Goal: Download file/media: Obtain a digital file from the website

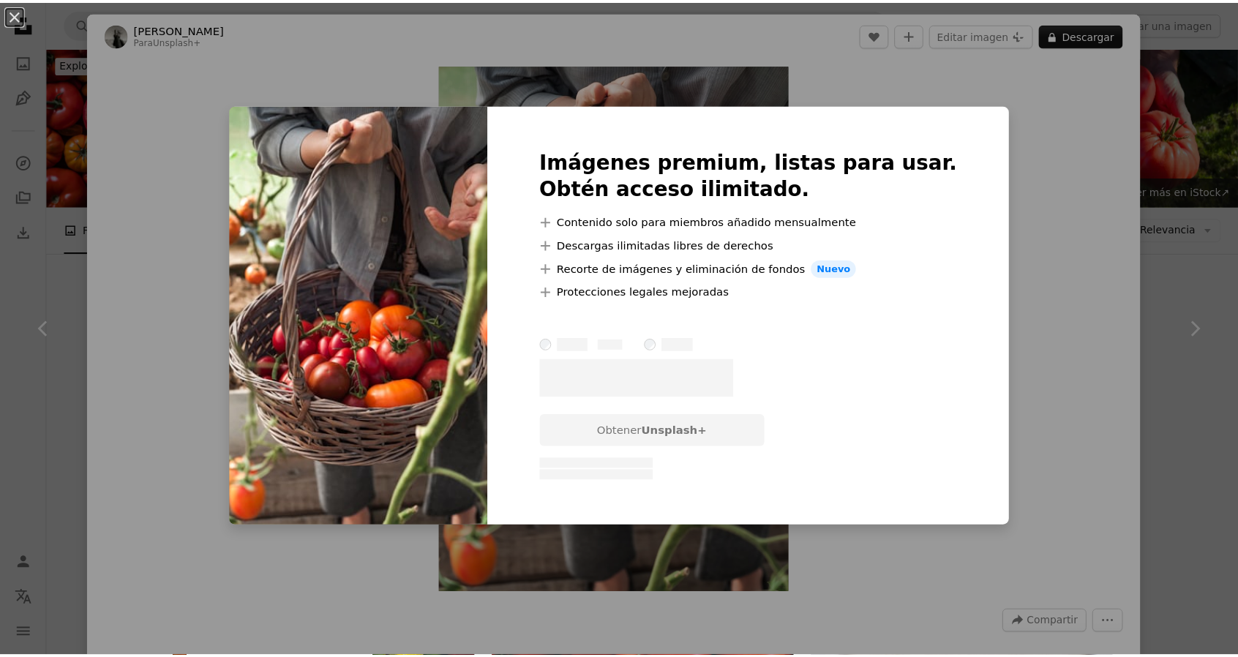
scroll to position [4098, 0]
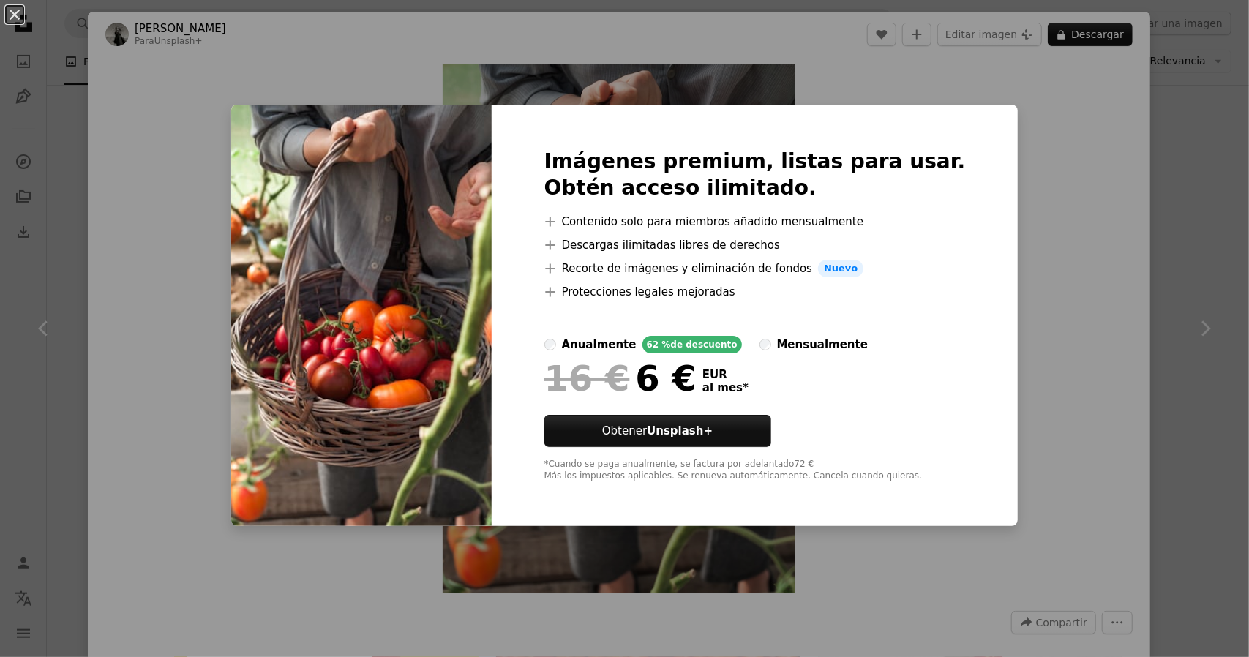
click at [1123, 157] on div "An X shape Imágenes premium, listas para usar. Obtén acceso ilimitado. A plus s…" at bounding box center [624, 328] width 1249 height 657
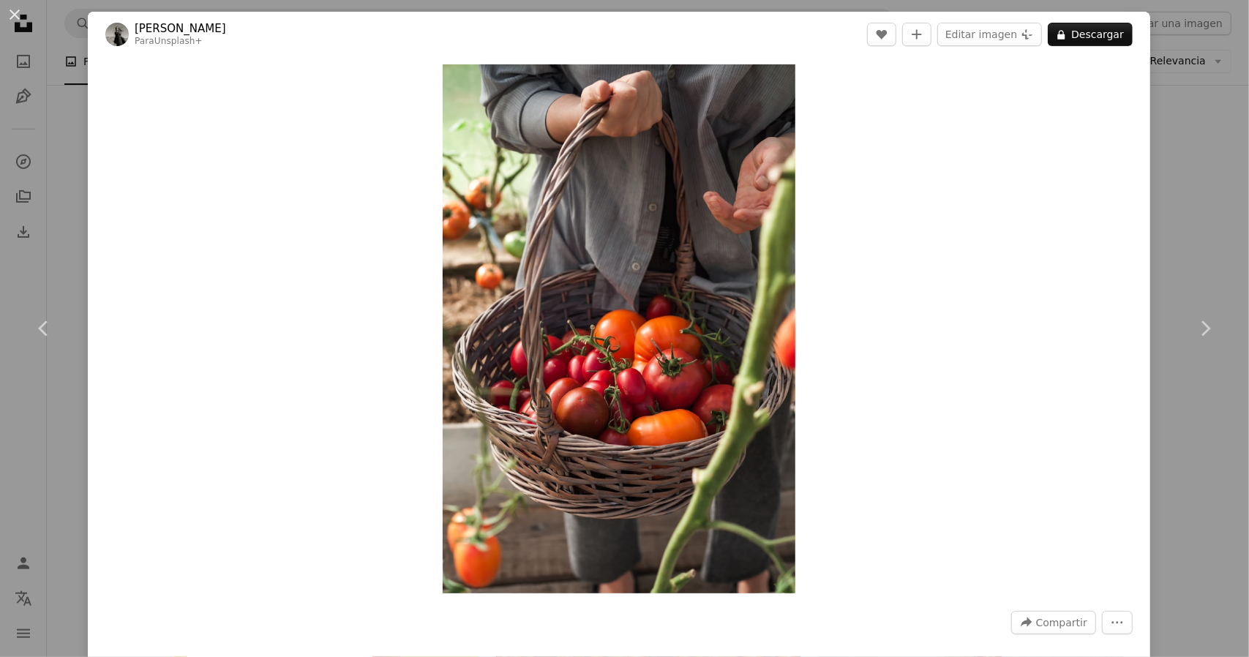
click at [1183, 149] on div "An X shape Chevron left Chevron right [PERSON_NAME] Light Para Unsplash+ A hear…" at bounding box center [624, 328] width 1249 height 657
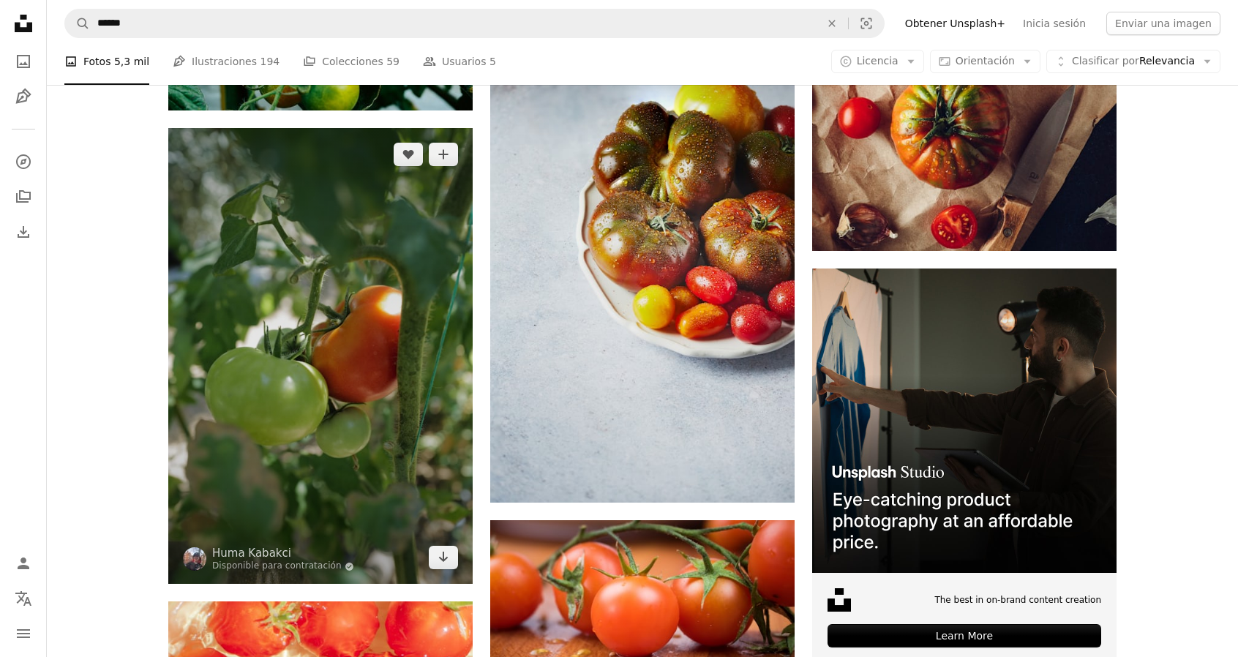
scroll to position [5342, 0]
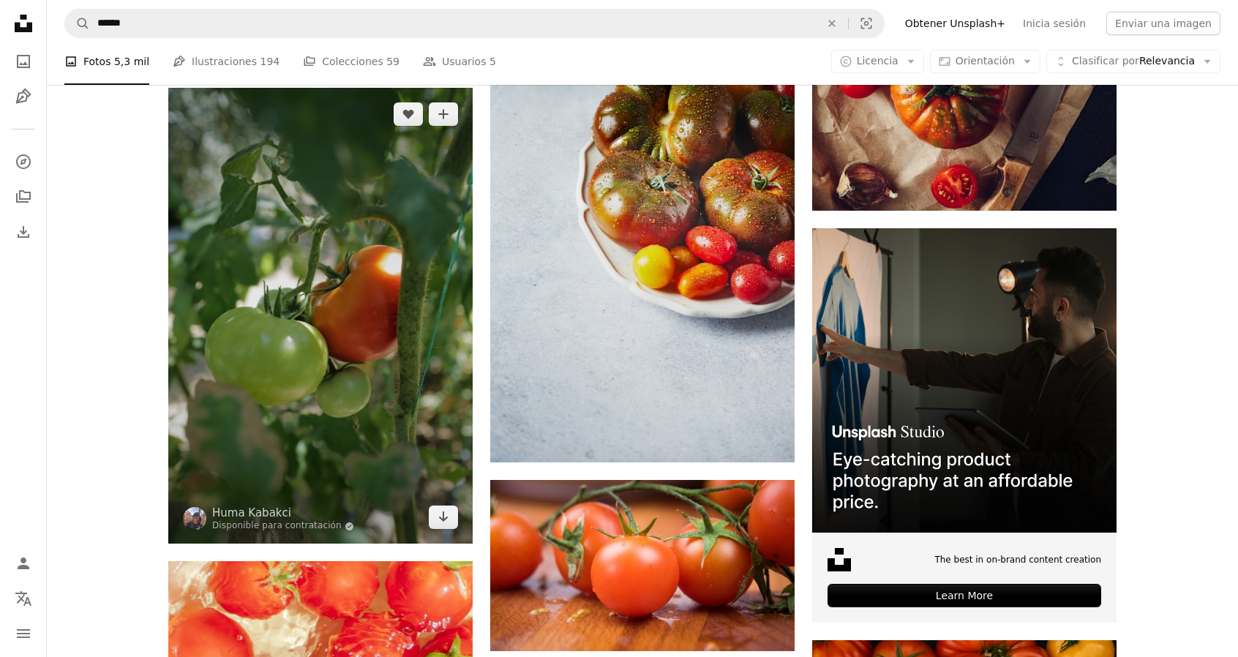
click at [312, 337] on img at bounding box center [320, 316] width 304 height 456
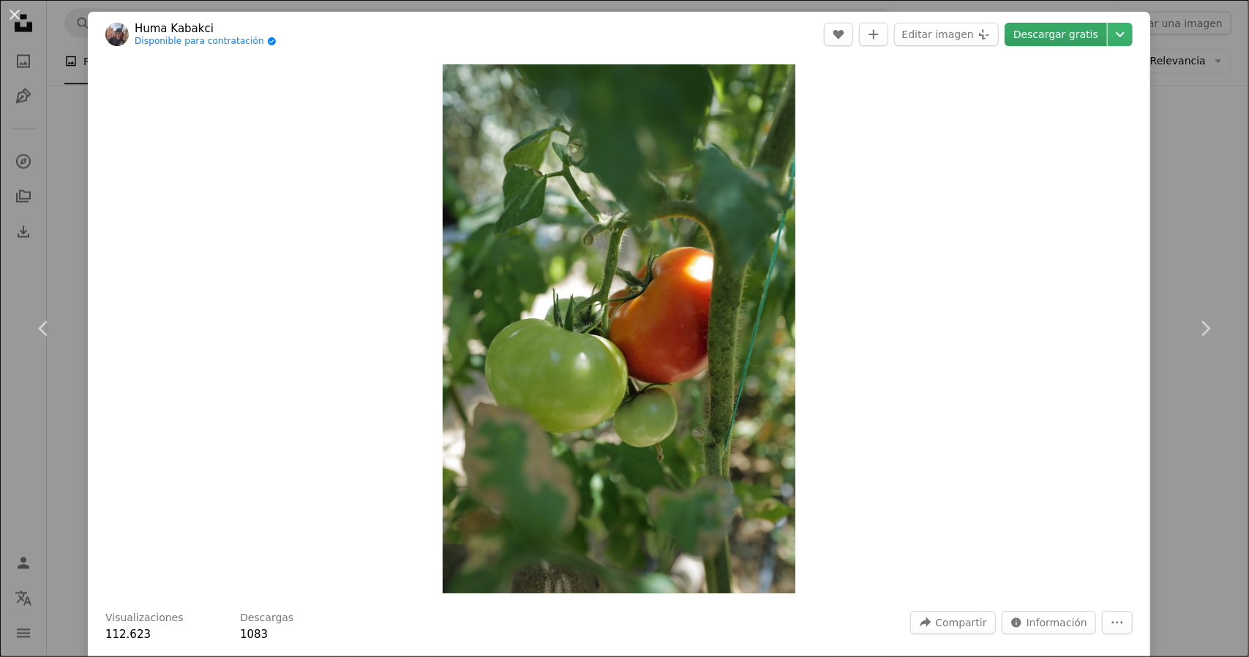
click at [1050, 29] on link "Descargar gratis" at bounding box center [1056, 34] width 102 height 23
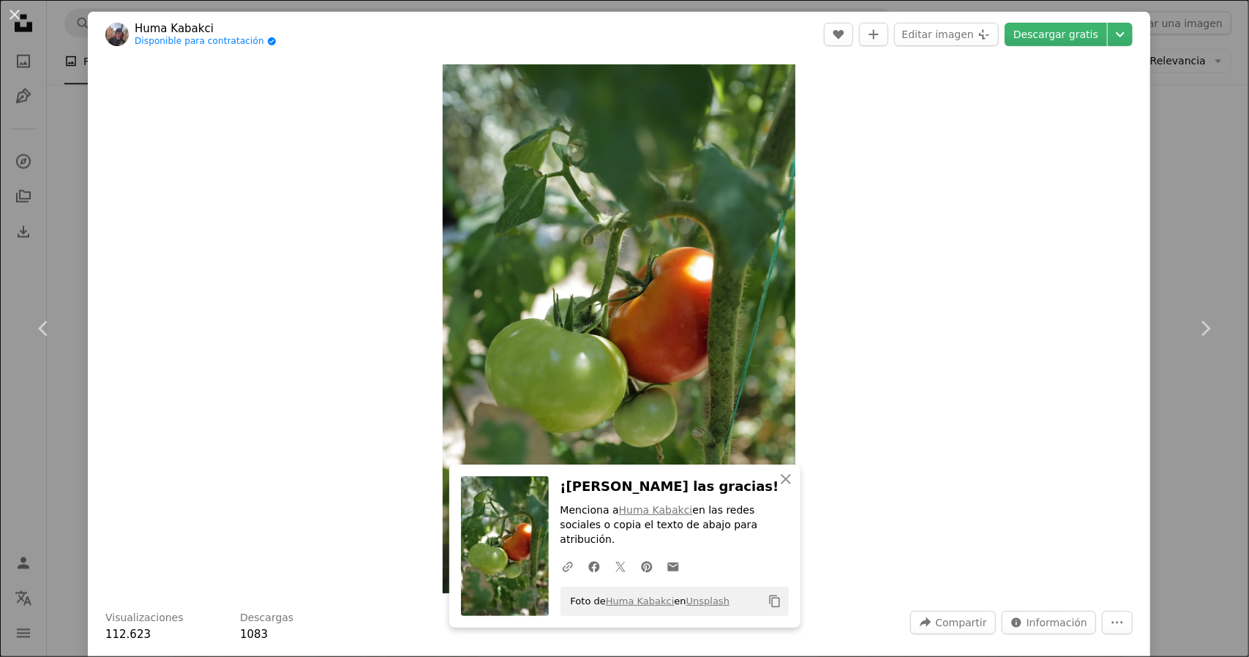
click at [1191, 173] on div "An X shape Chevron left Chevron right [PERSON_NAME] Disponible para contratació…" at bounding box center [624, 328] width 1249 height 657
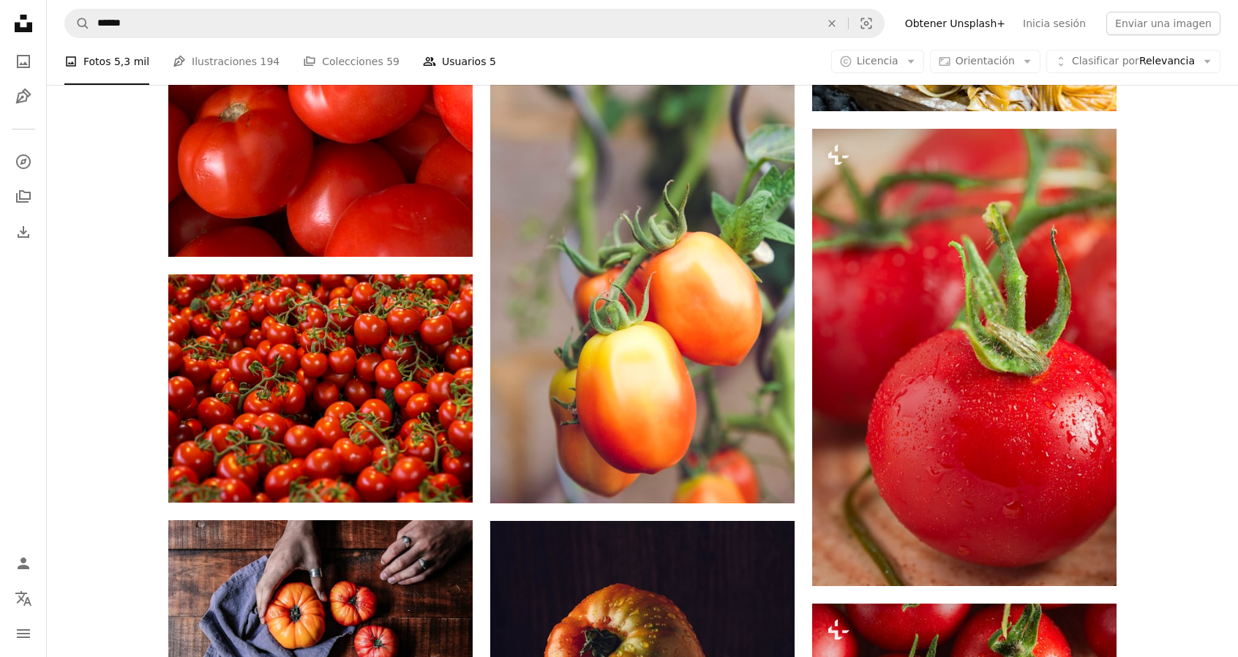
scroll to position [7464, 0]
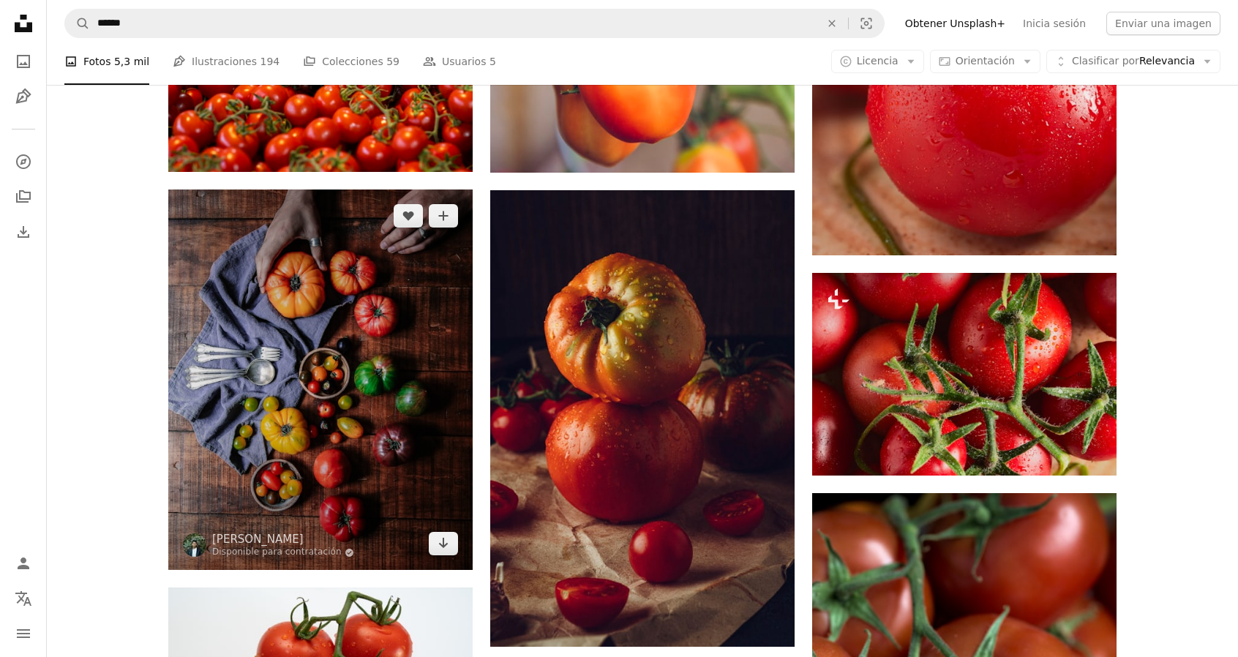
click at [287, 335] on img at bounding box center [320, 380] width 304 height 381
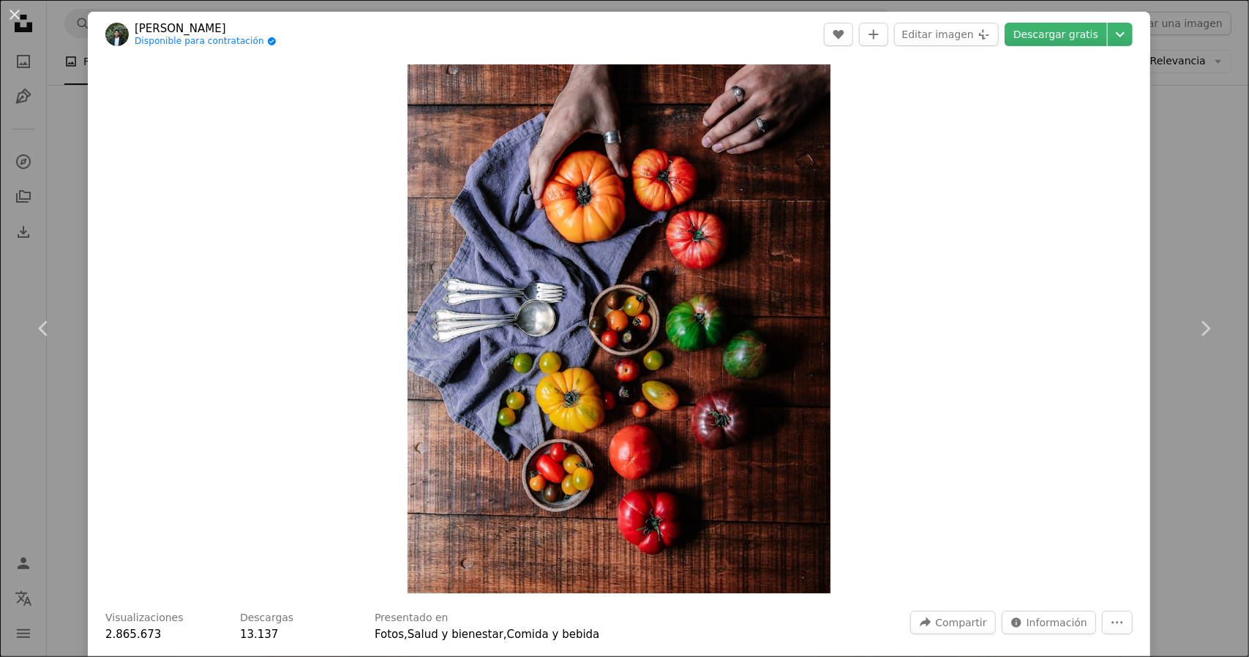
click at [1189, 252] on div "An X shape Chevron left Chevron right [PERSON_NAME] Disponible para contratació…" at bounding box center [624, 328] width 1249 height 657
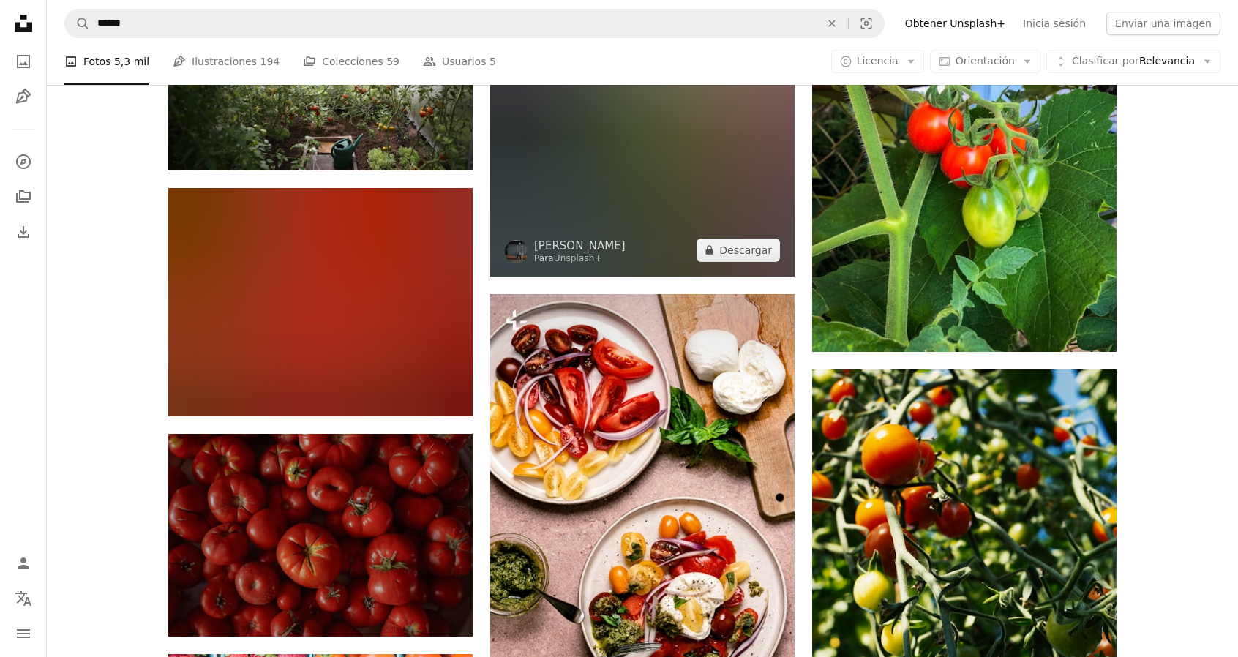
scroll to position [9220, 0]
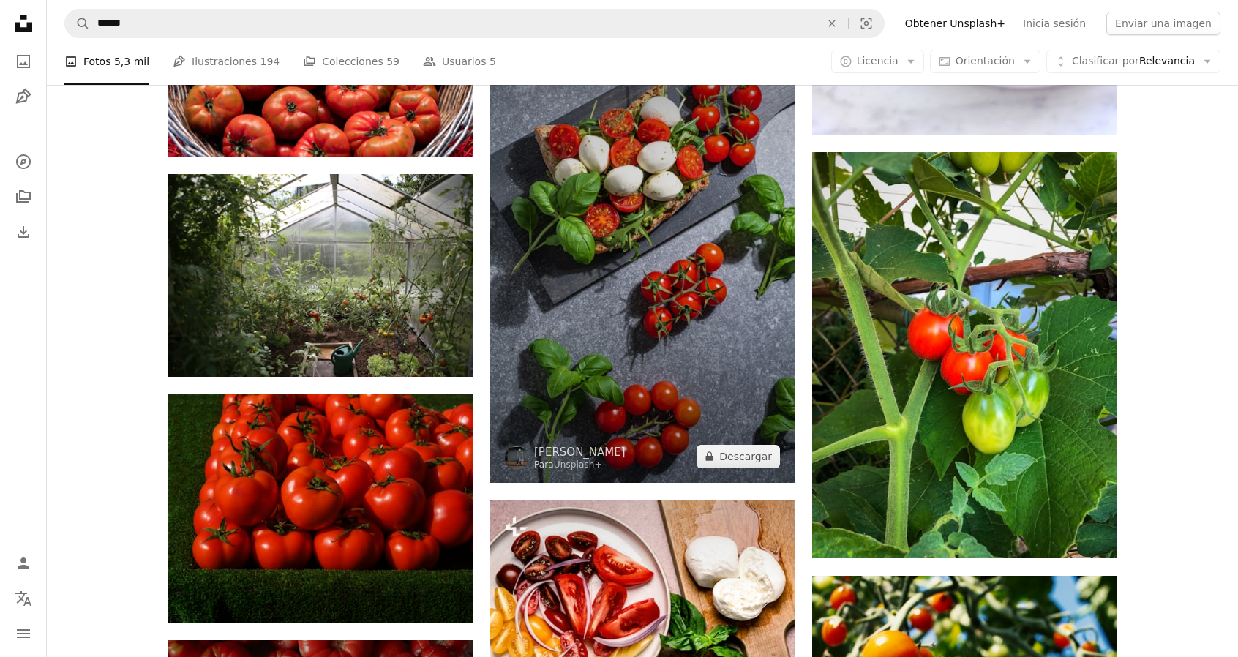
click at [593, 255] on img at bounding box center [642, 254] width 304 height 457
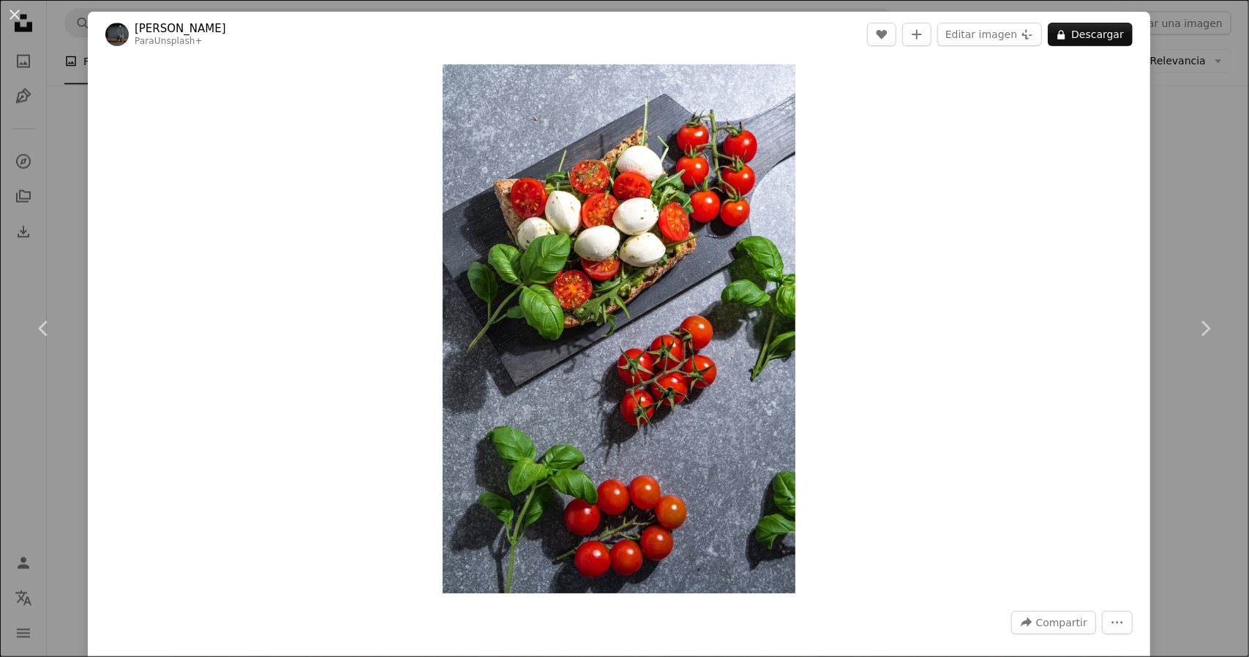
click at [1196, 213] on div "An X shape Chevron left Chevron right [PERSON_NAME] Para Unsplash+ A heart A pl…" at bounding box center [624, 328] width 1249 height 657
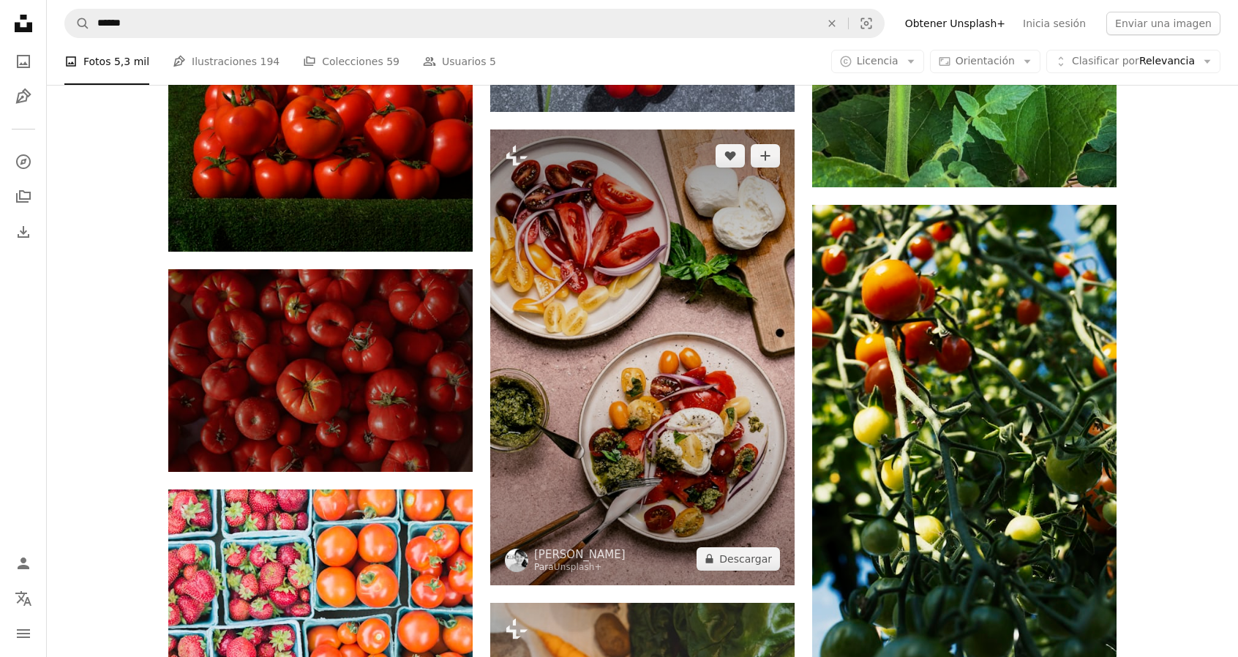
scroll to position [9733, 0]
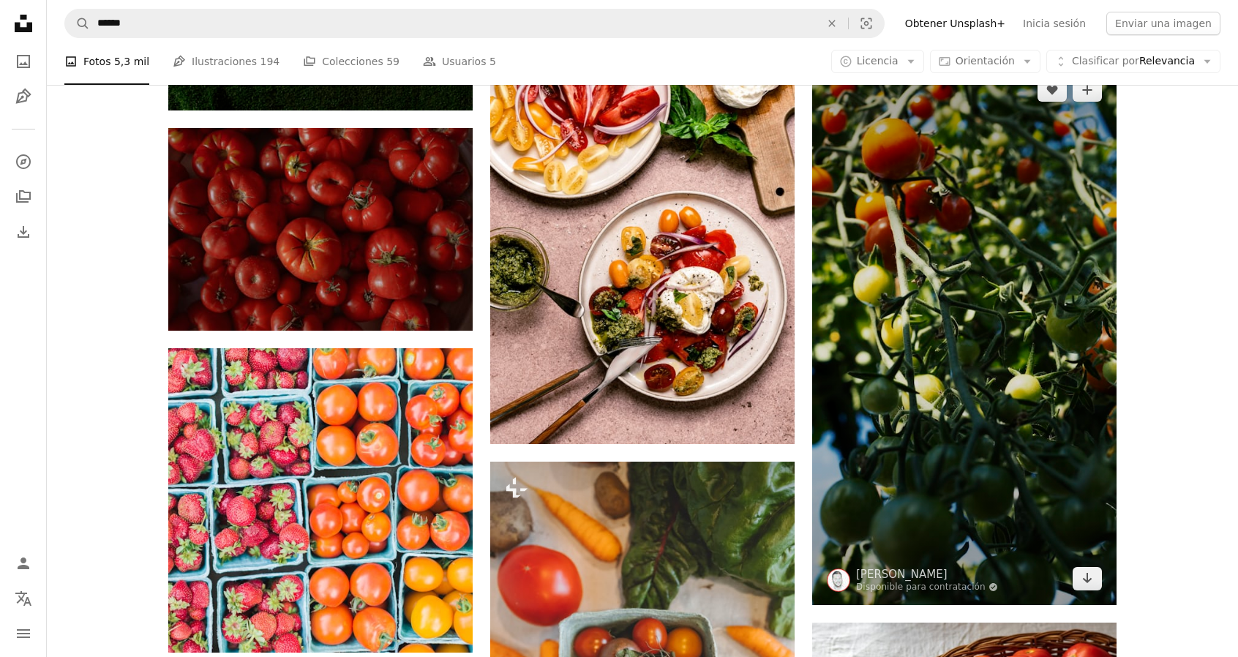
click at [929, 340] on img at bounding box center [964, 335] width 304 height 542
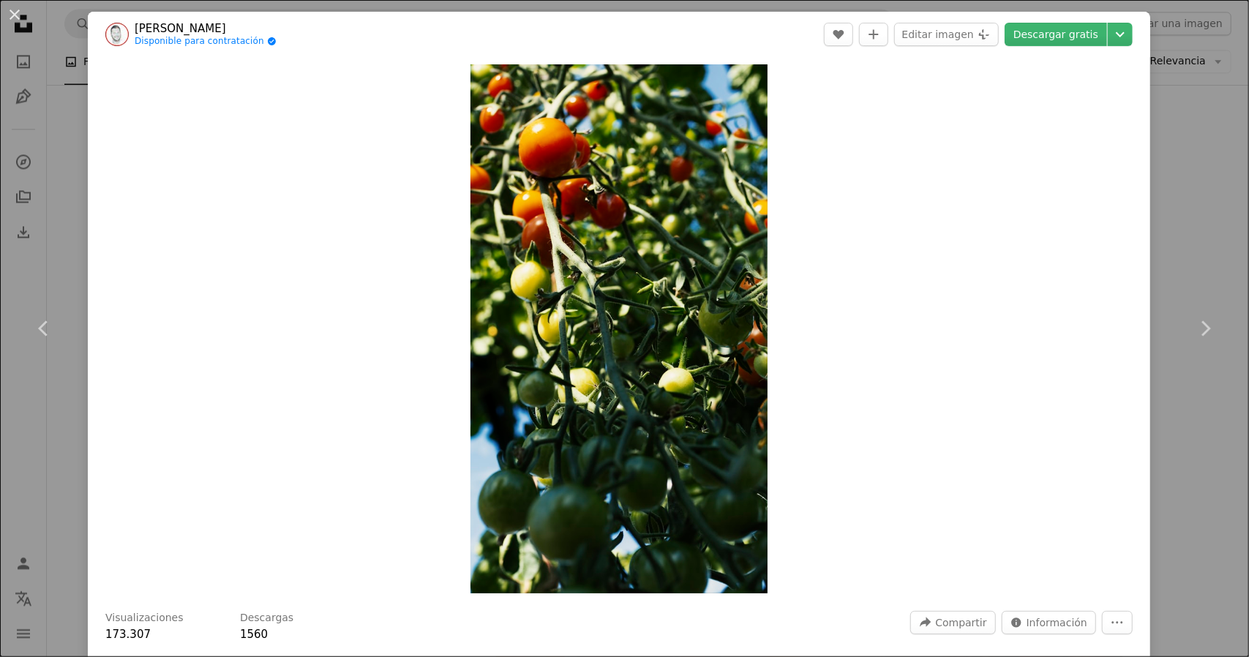
click at [1144, 339] on div "An X shape Chevron left Chevron right [PERSON_NAME] Disponible para contratació…" at bounding box center [624, 328] width 1249 height 657
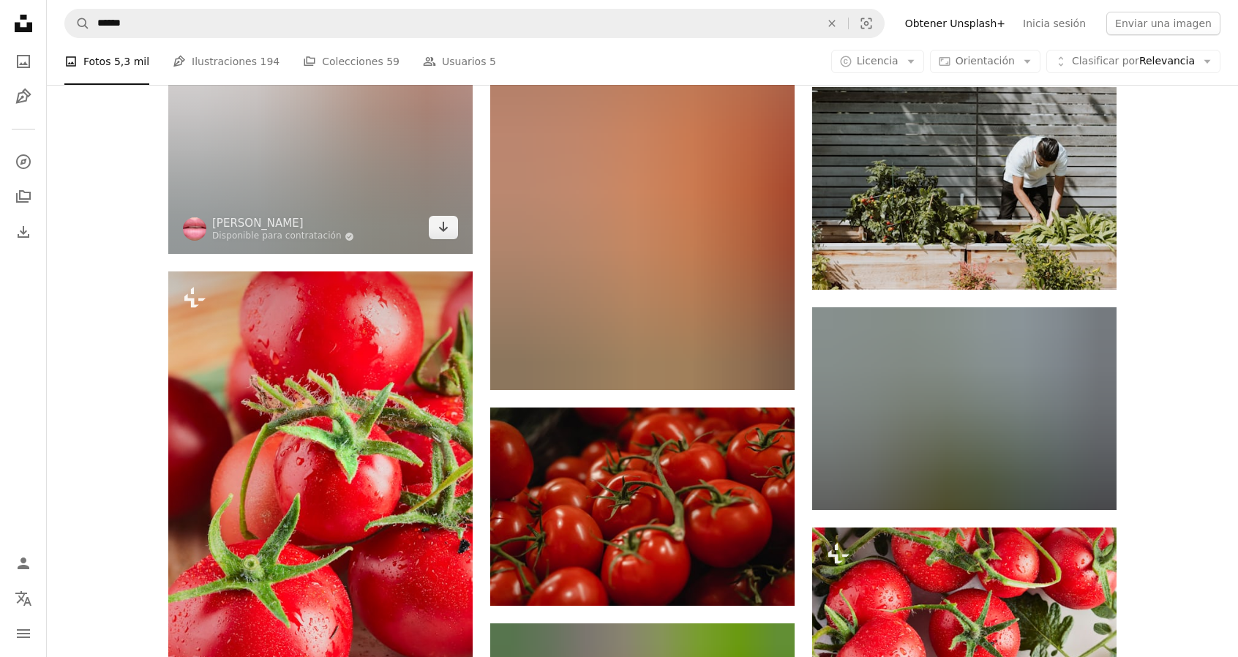
scroll to position [12367, 0]
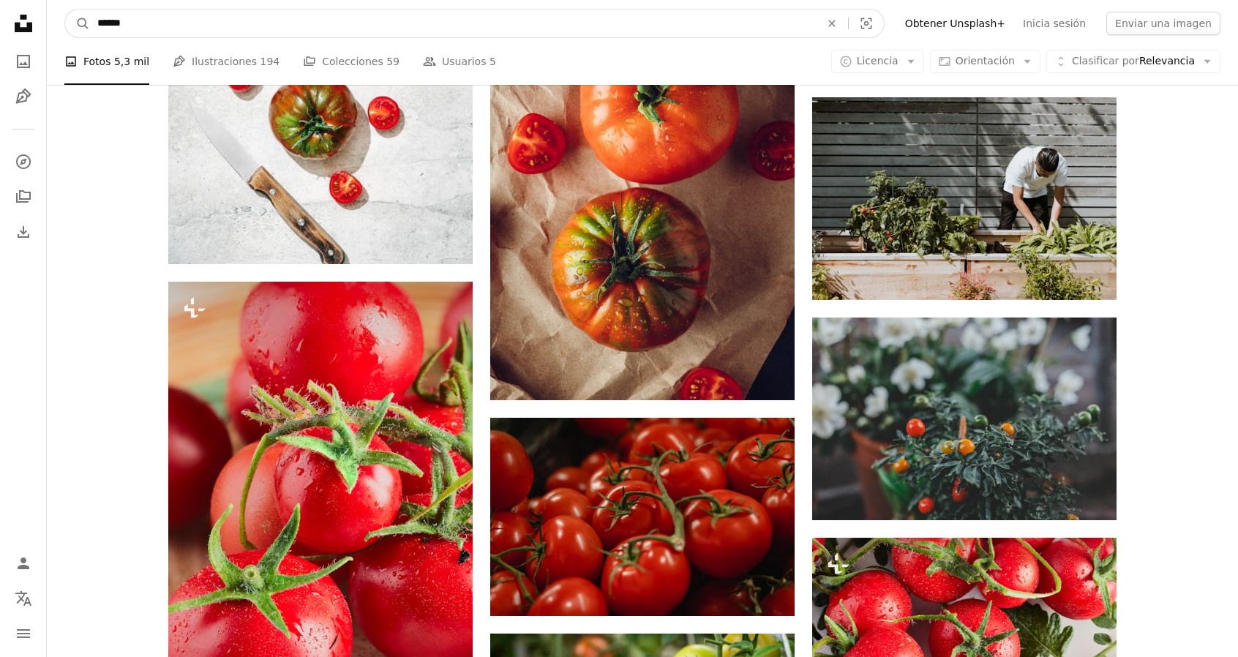
drag, startPoint x: 203, startPoint y: 15, endPoint x: 0, endPoint y: 28, distance: 203.8
type input "*******"
click button "A magnifying glass" at bounding box center [77, 24] width 25 height 28
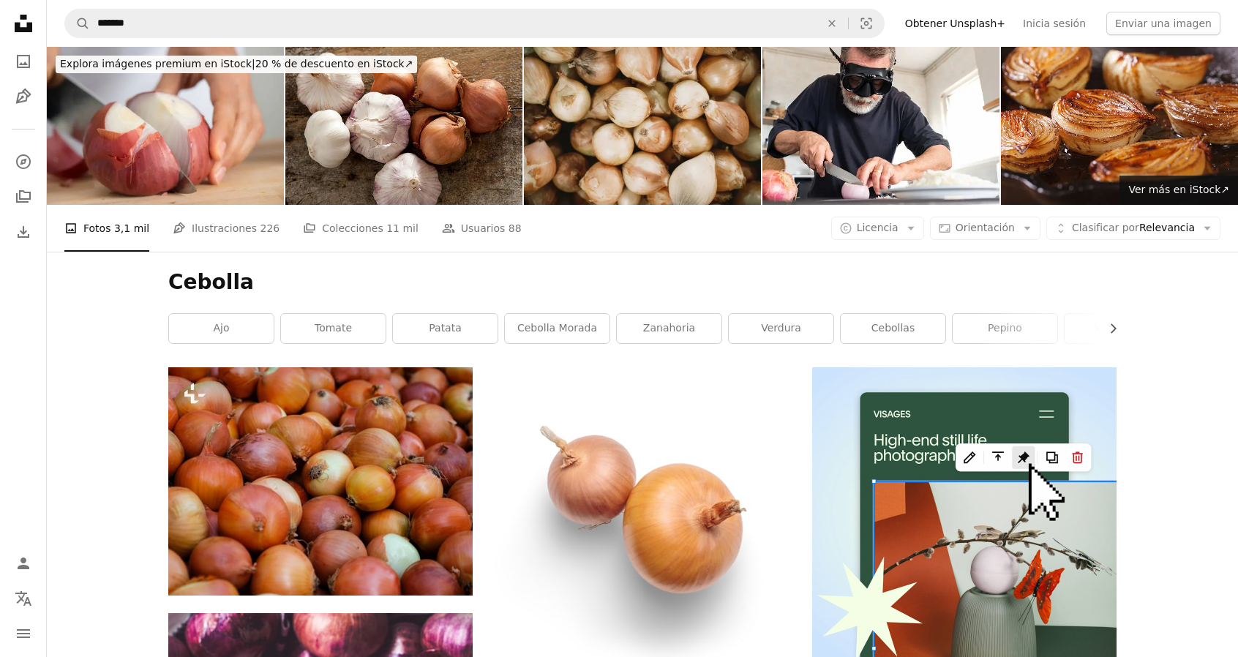
click at [148, 3] on nav "A magnifying glass ******* An X shape Visual search Filters Obtener Unsplash+ I…" at bounding box center [642, 23] width 1191 height 47
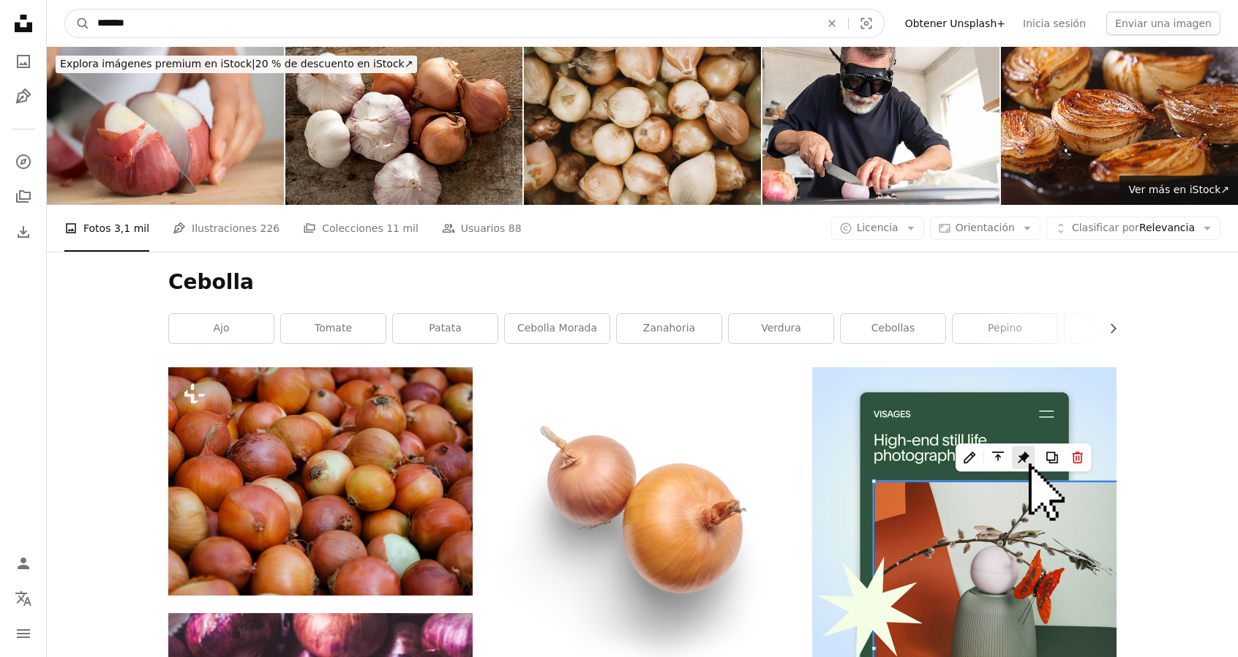
click at [148, 20] on input "*******" at bounding box center [453, 24] width 726 height 28
type input "********"
click button "A magnifying glass" at bounding box center [77, 24] width 25 height 28
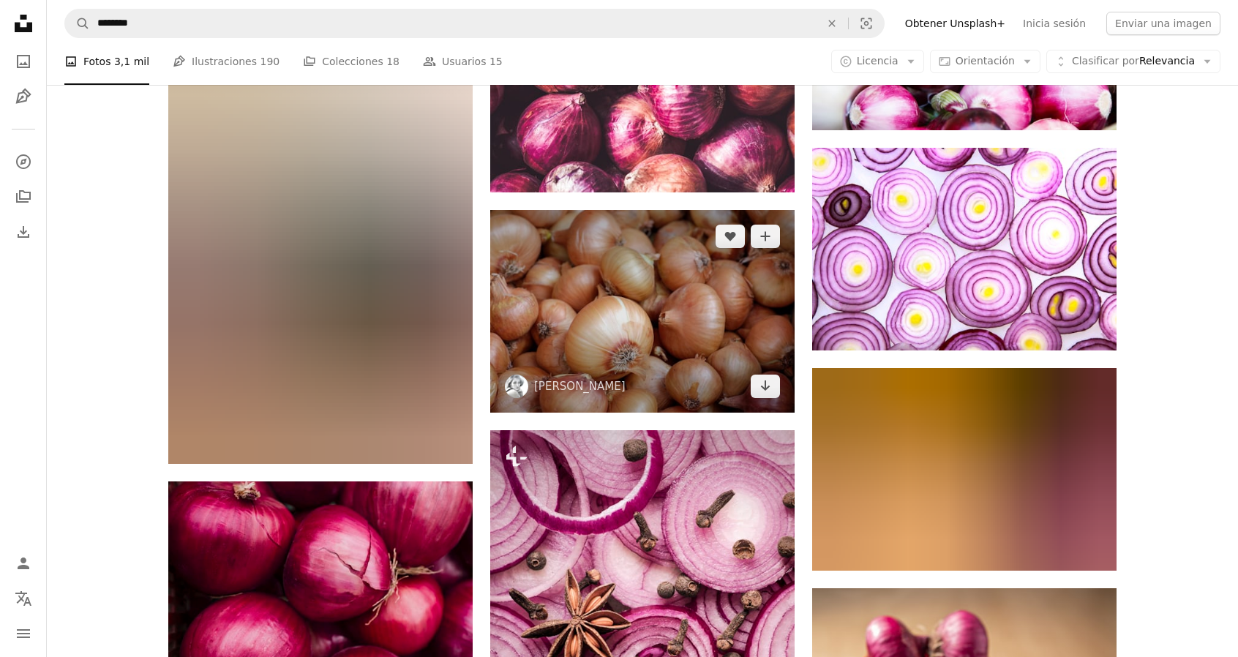
scroll to position [878, 0]
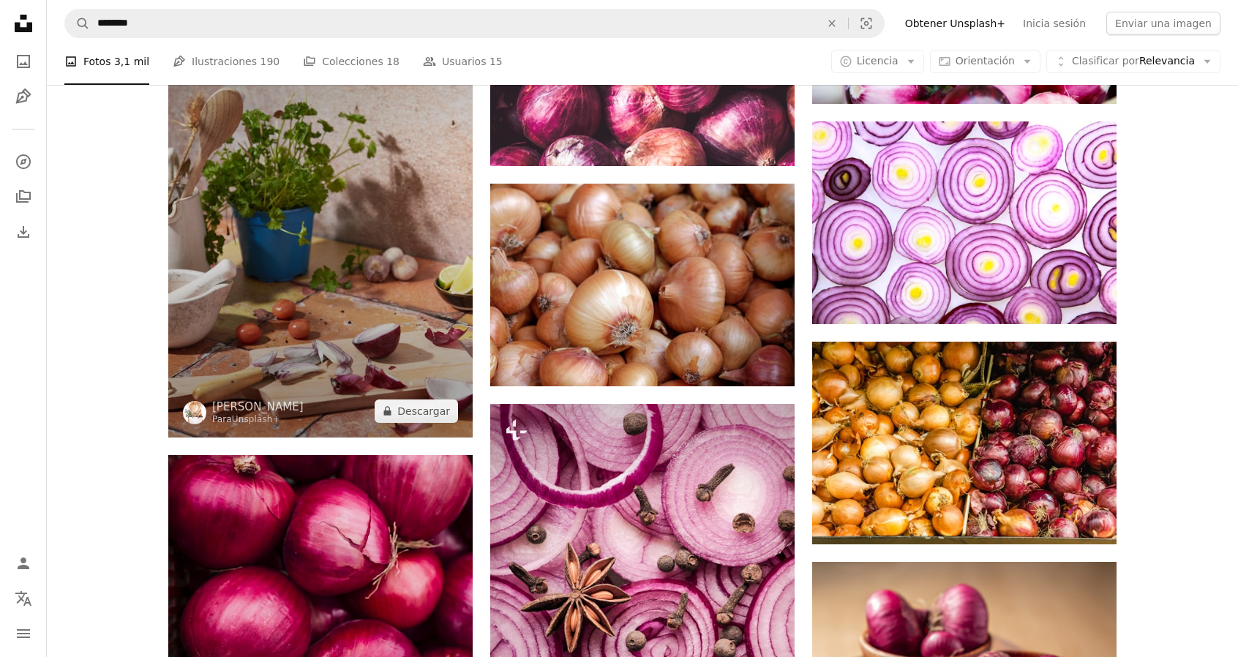
click at [351, 279] on img at bounding box center [320, 209] width 304 height 457
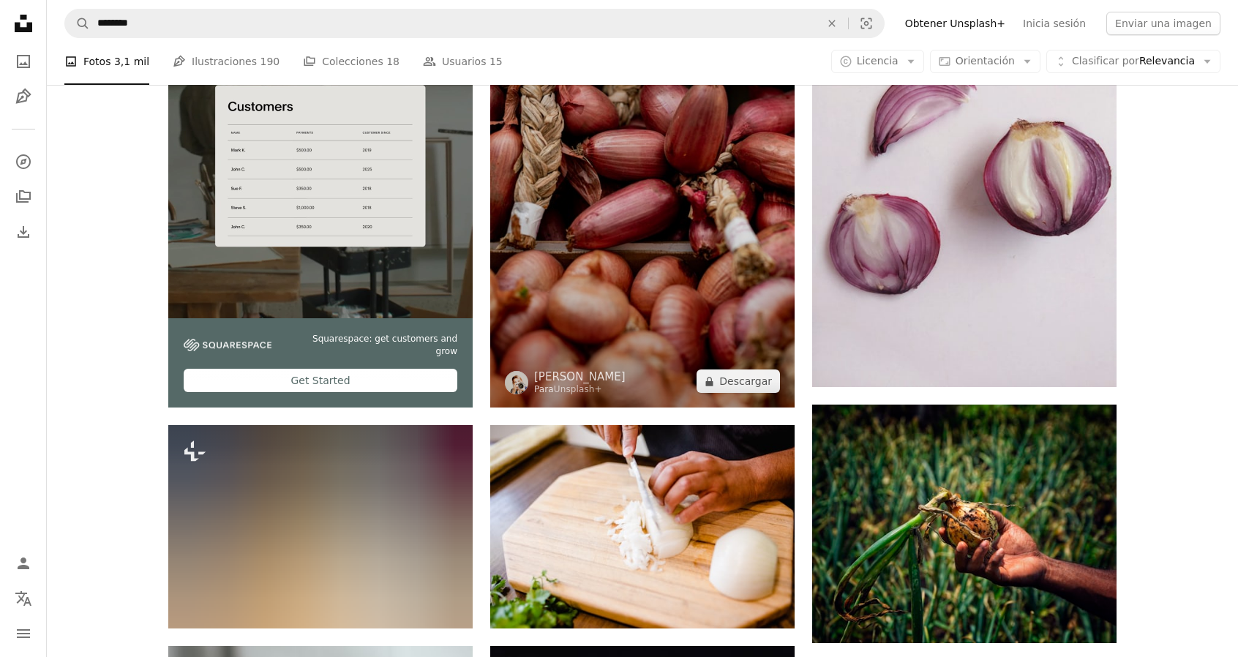
scroll to position [2561, 0]
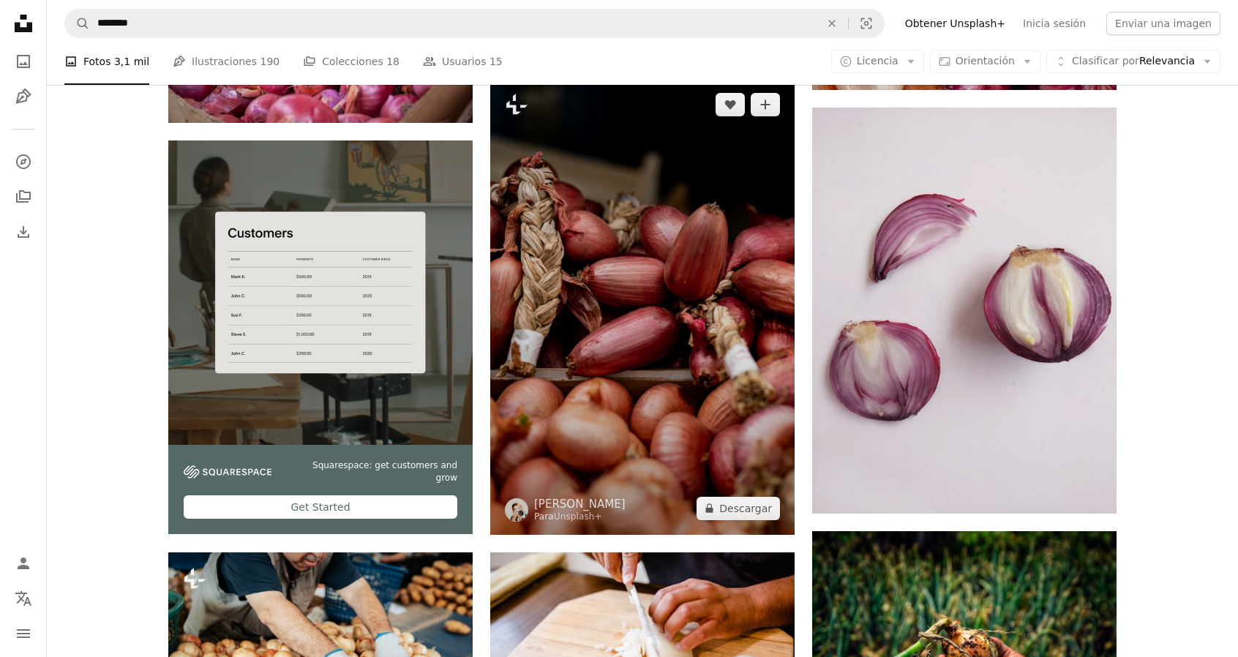
click at [637, 348] on img at bounding box center [642, 306] width 304 height 457
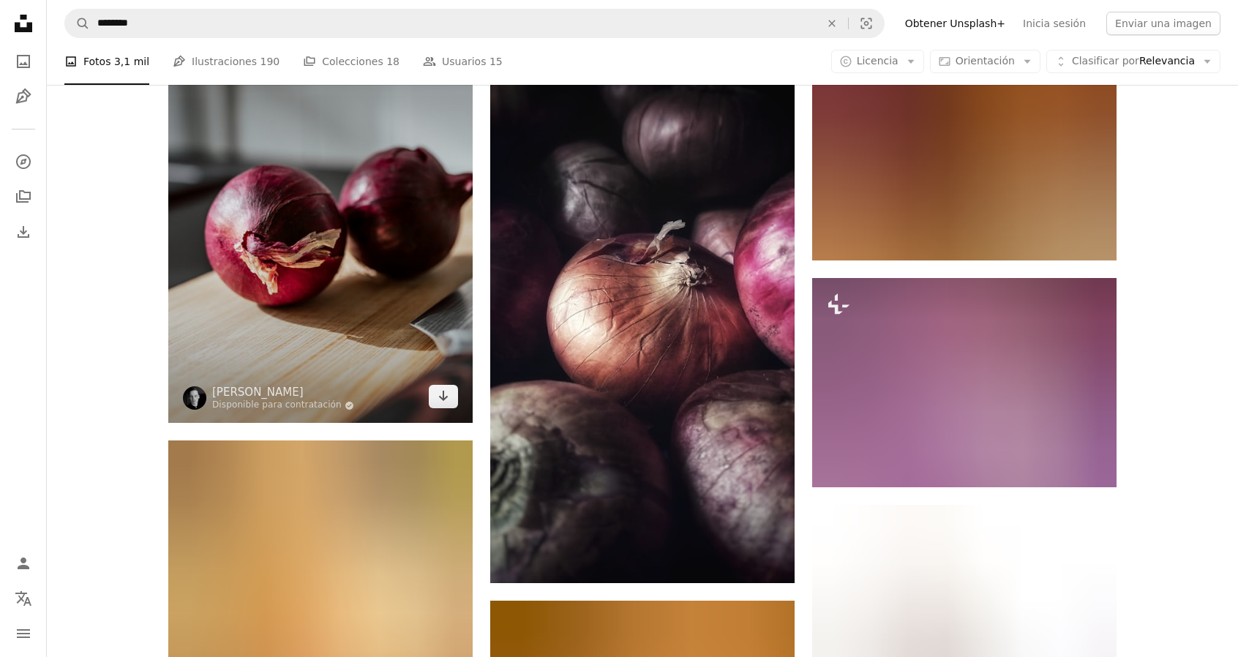
scroll to position [3293, 0]
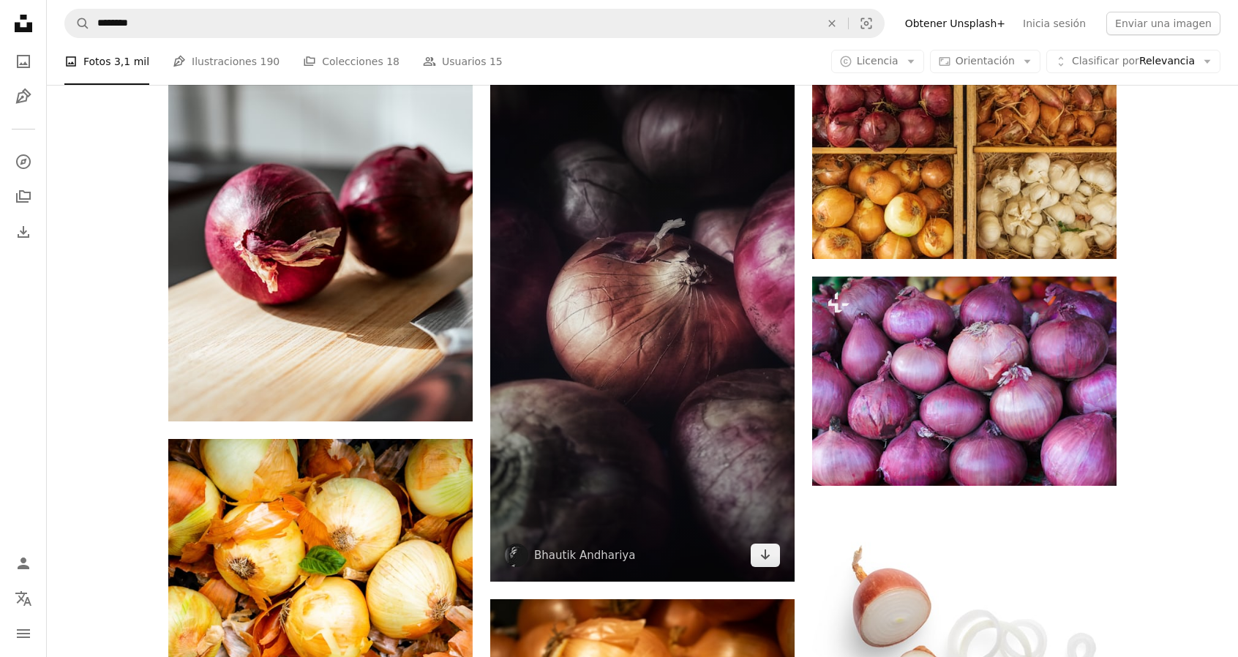
click at [585, 345] on img at bounding box center [642, 312] width 304 height 540
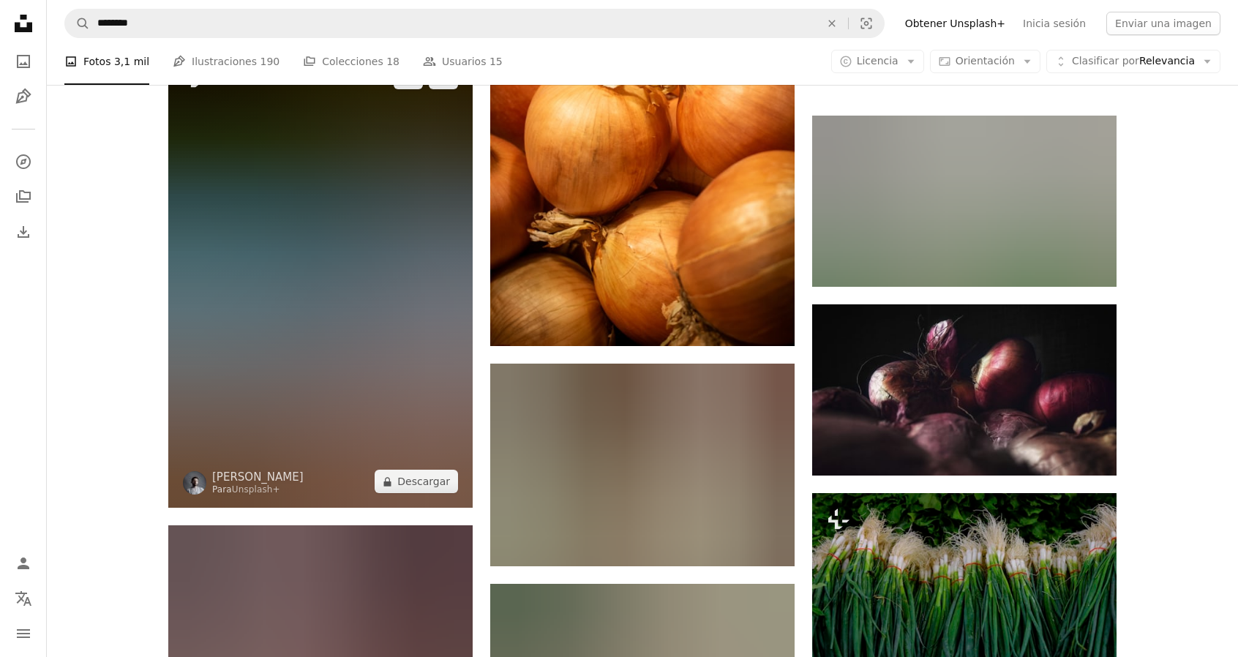
scroll to position [3878, 0]
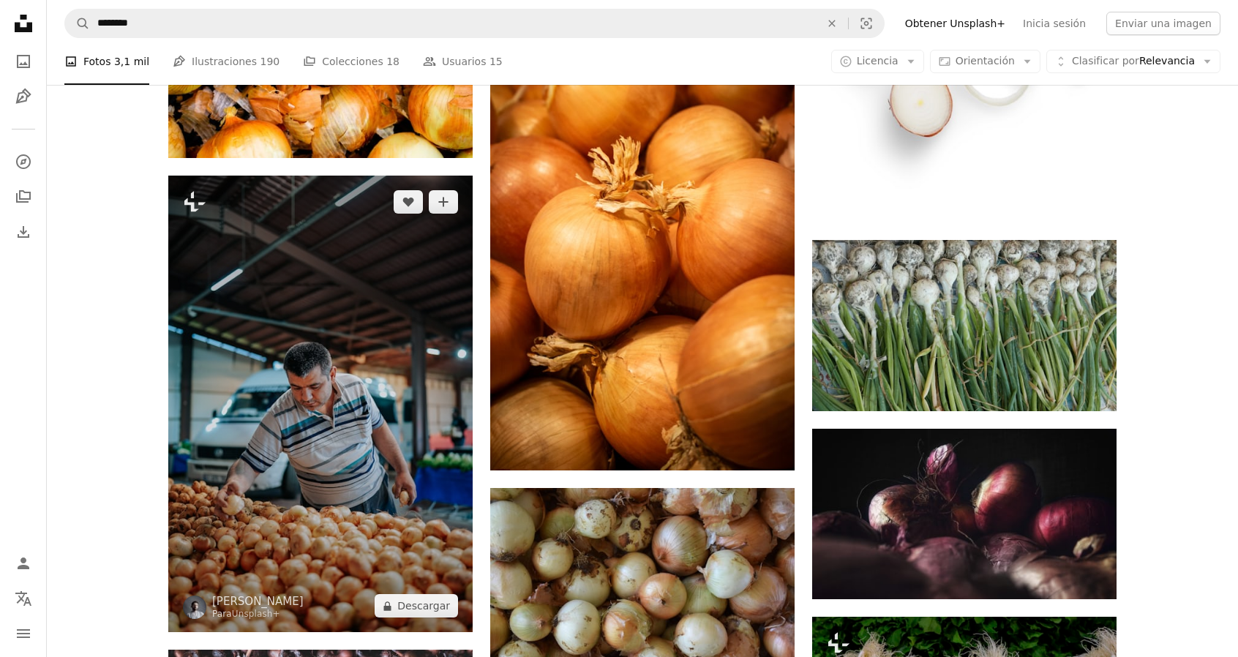
click at [268, 441] on img at bounding box center [320, 404] width 304 height 457
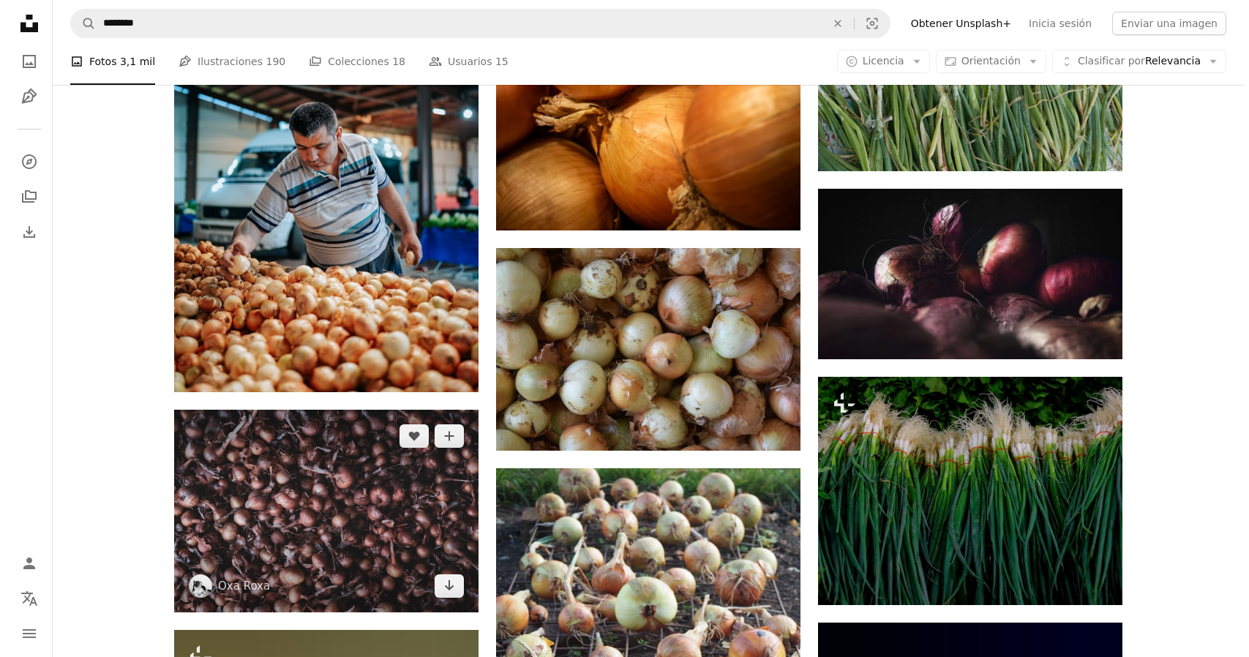
scroll to position [4098, 0]
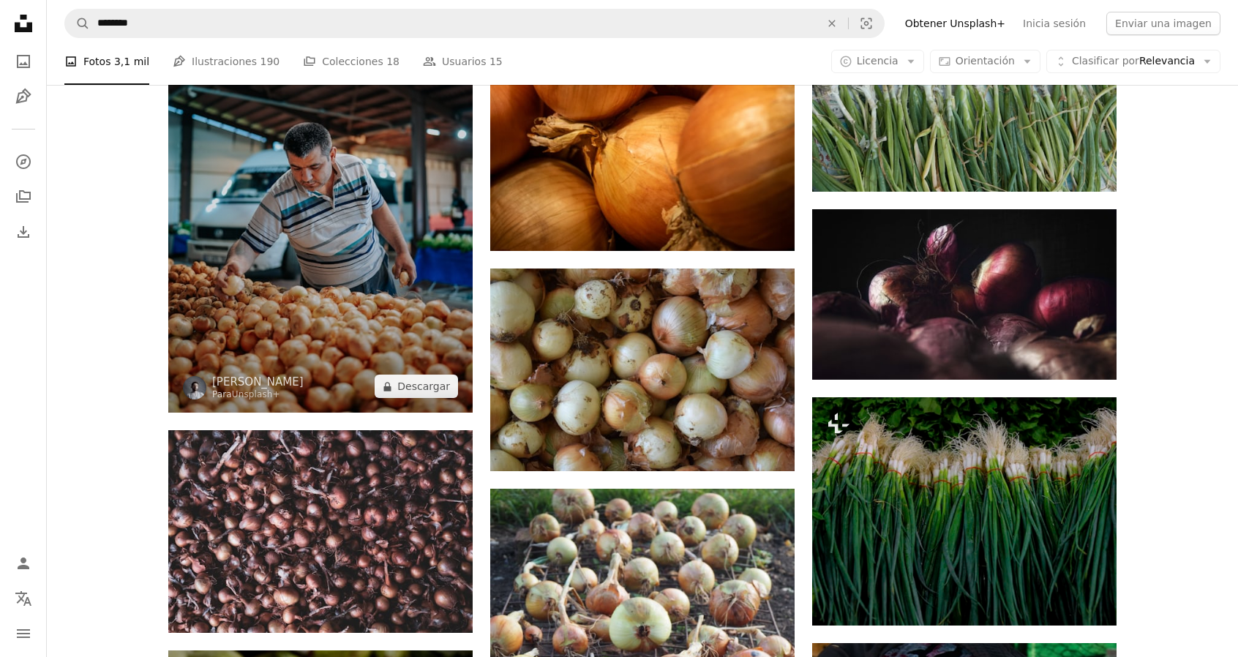
click at [416, 323] on img at bounding box center [320, 184] width 304 height 457
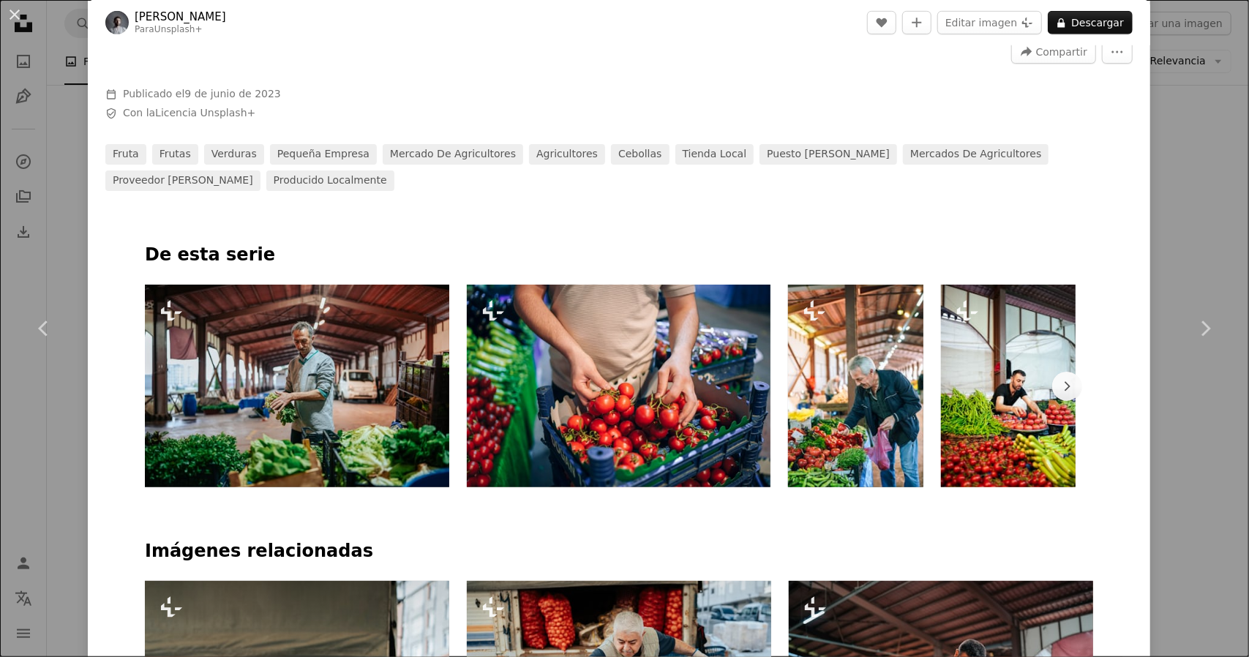
scroll to position [585, 0]
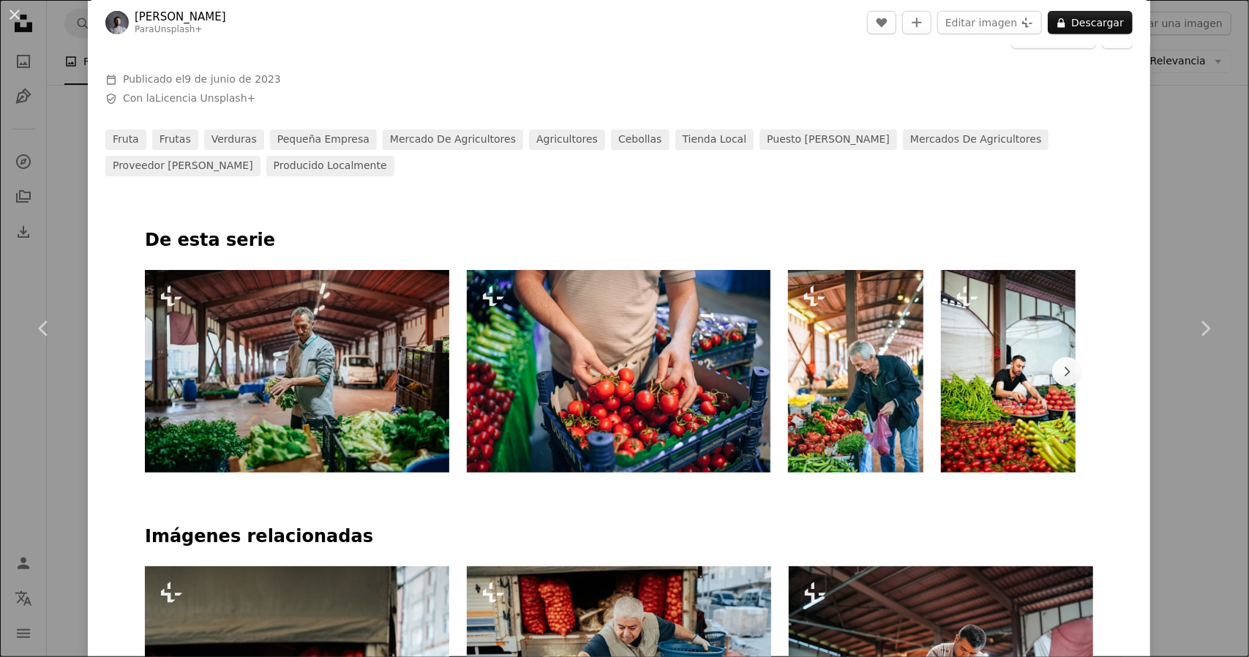
click at [831, 400] on img at bounding box center [855, 371] width 135 height 203
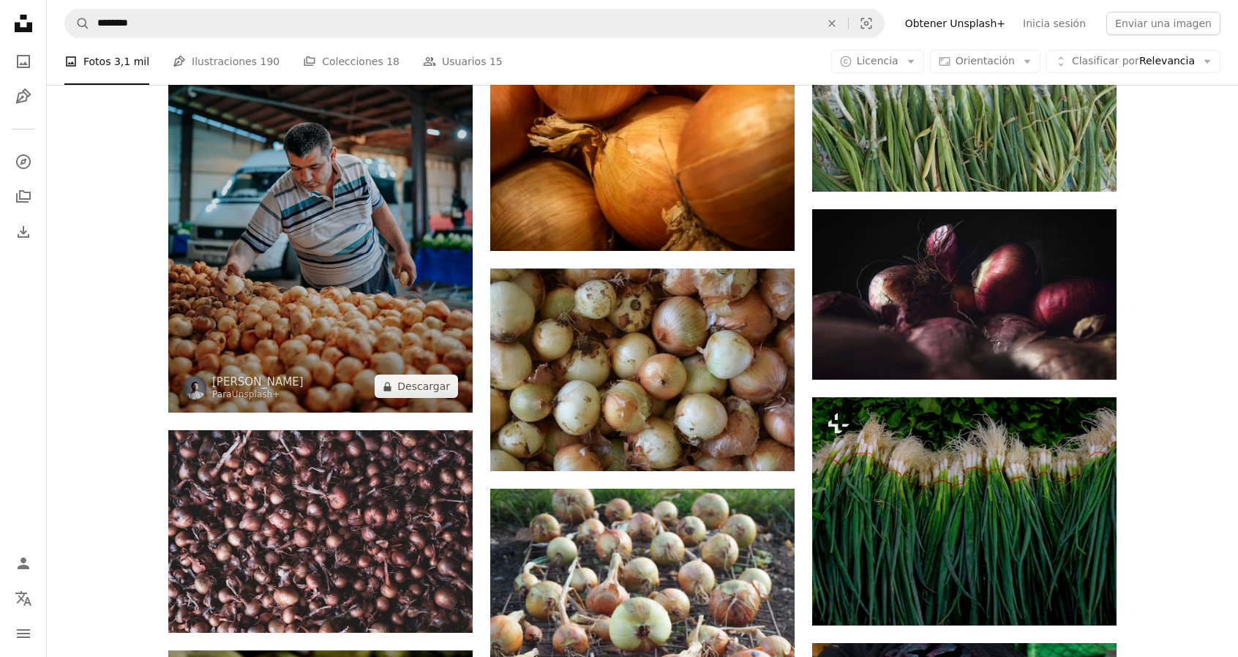
click at [322, 289] on img at bounding box center [320, 184] width 304 height 457
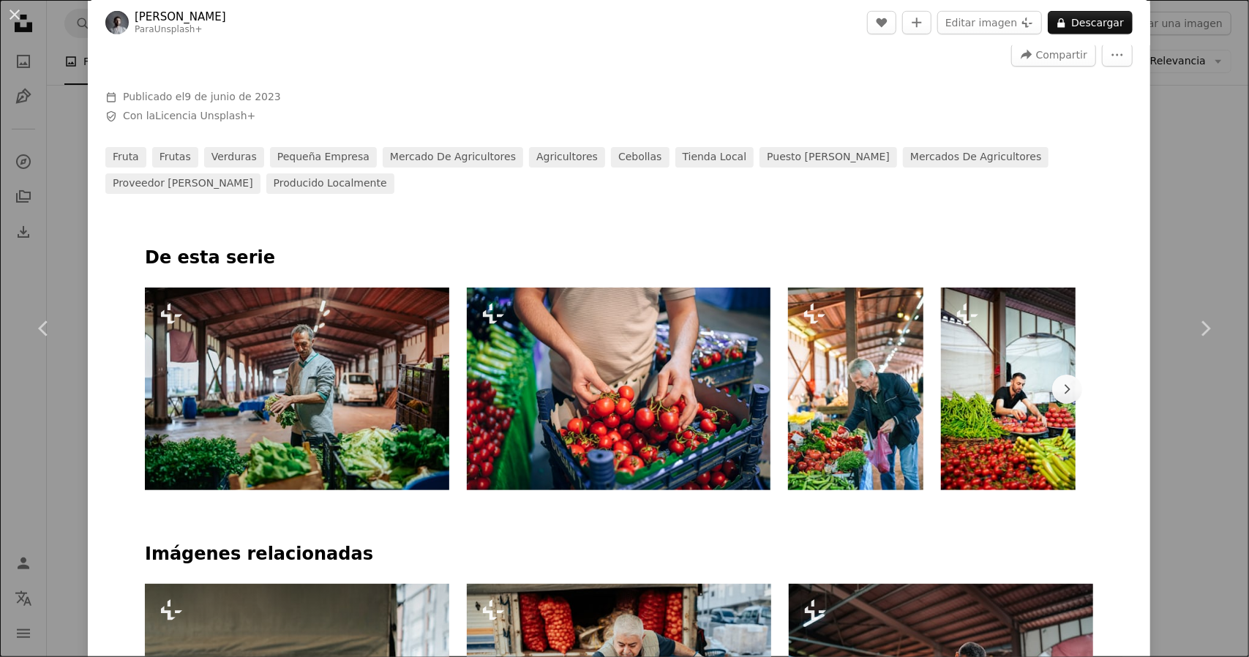
scroll to position [585, 0]
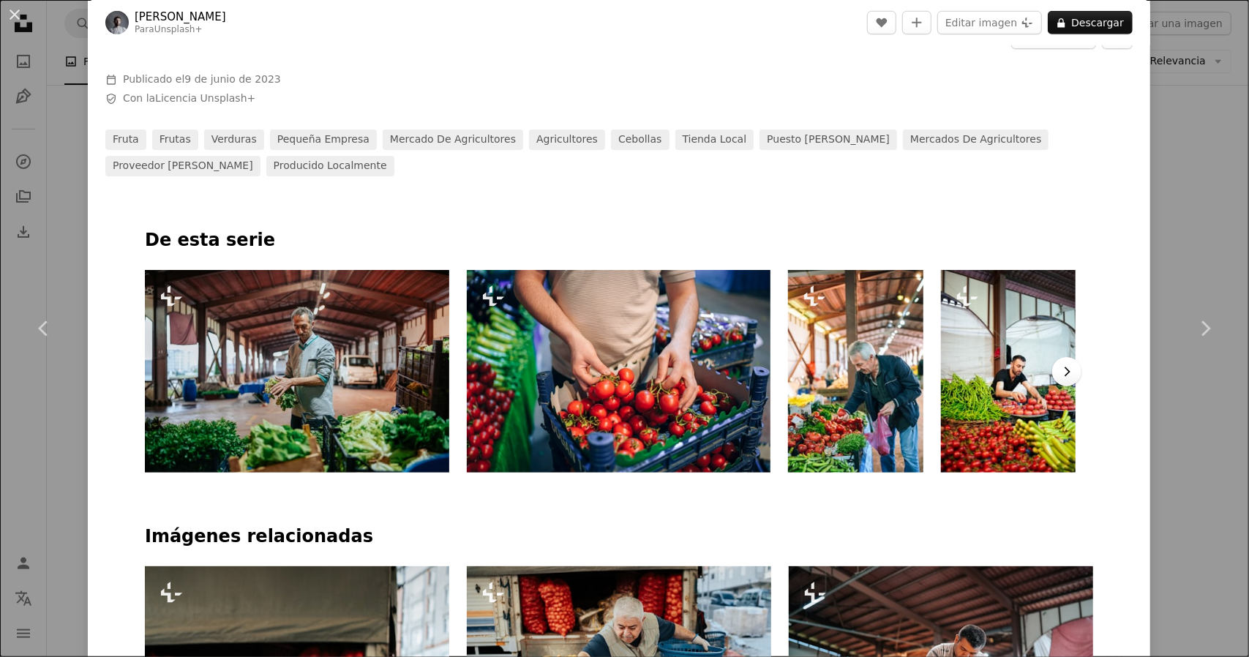
click at [1067, 374] on icon "Chevron right" at bounding box center [1067, 371] width 15 height 15
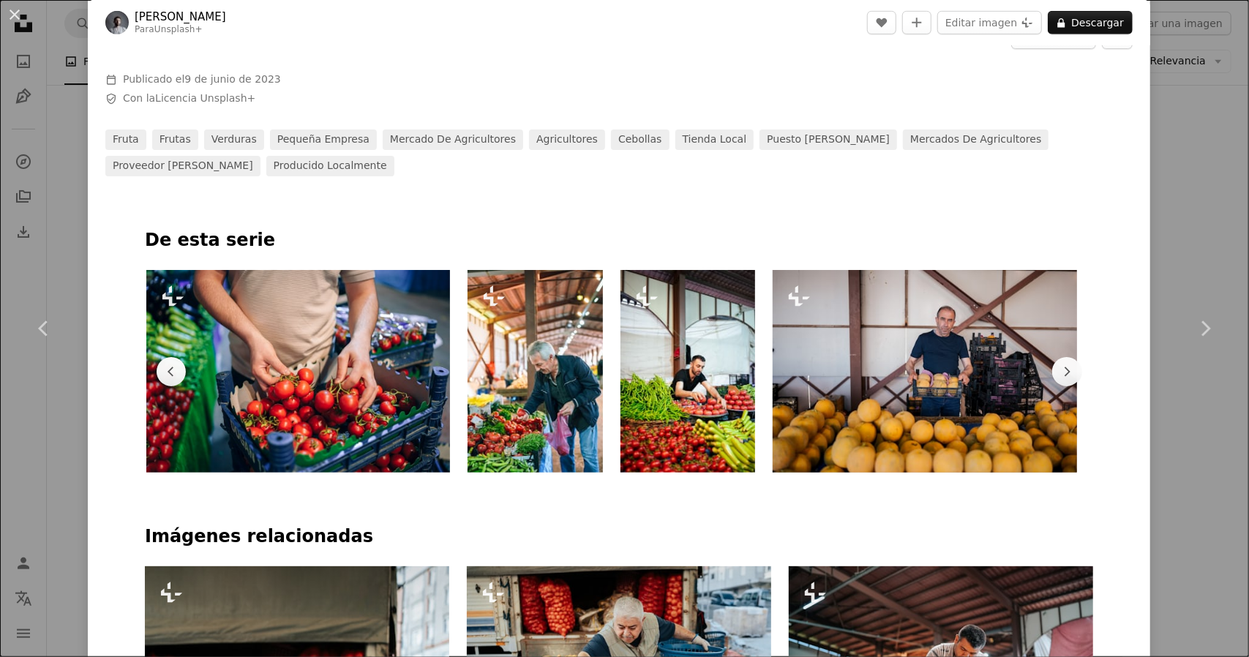
scroll to position [0, 321]
click at [699, 402] on img at bounding box center [687, 371] width 135 height 203
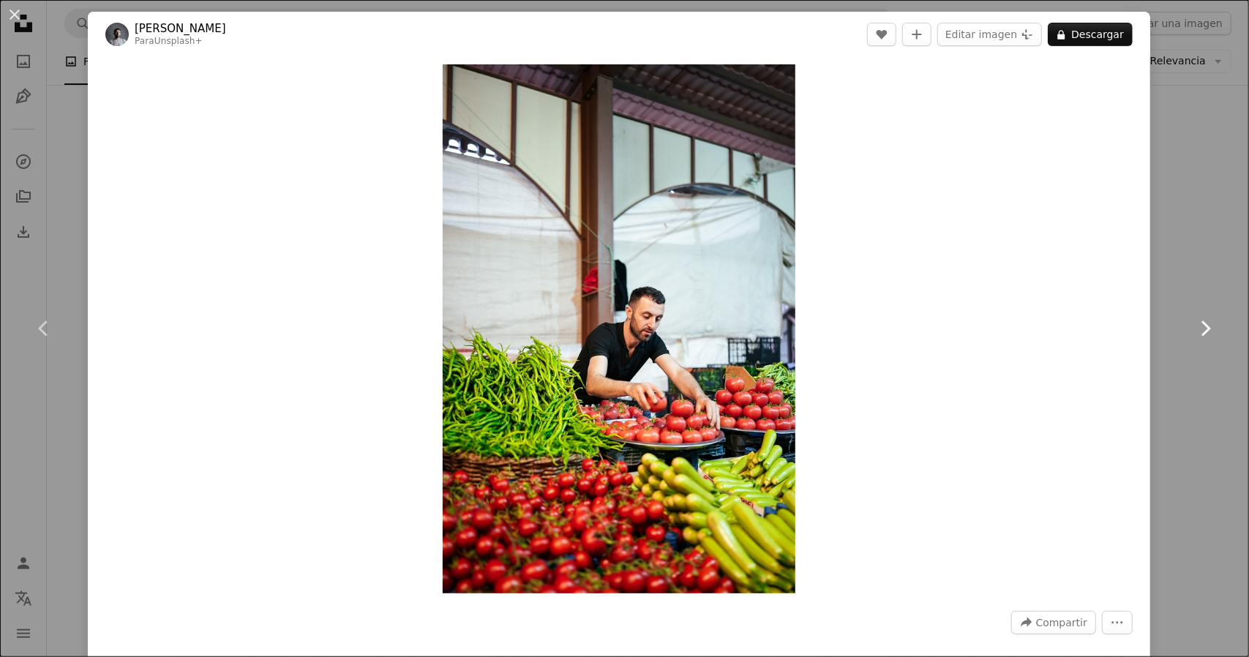
click at [1200, 331] on icon "Chevron right" at bounding box center [1205, 328] width 23 height 23
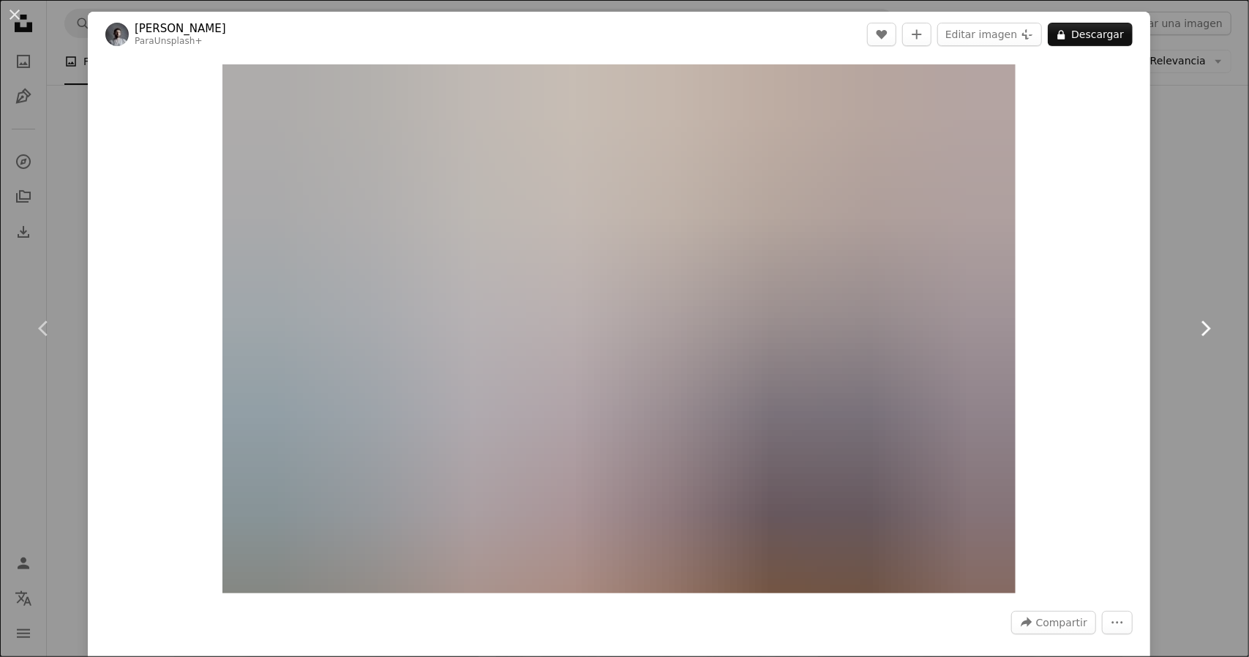
click at [1199, 331] on icon "Chevron right" at bounding box center [1205, 328] width 23 height 23
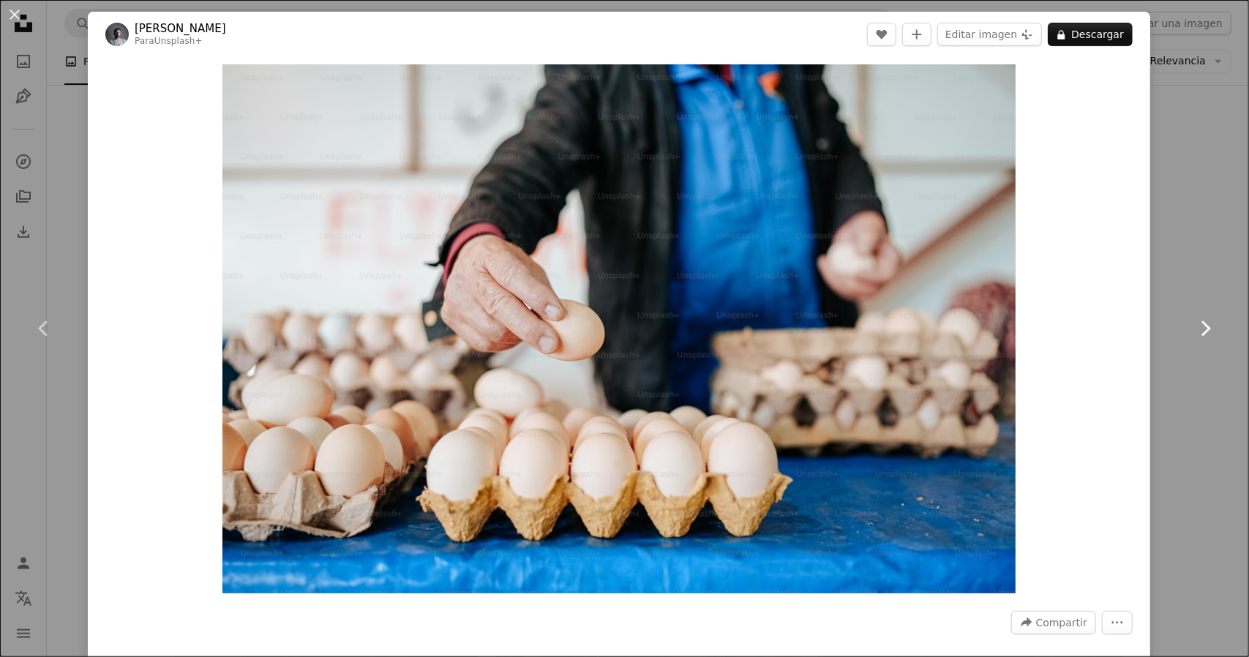
click at [1194, 330] on icon "Chevron right" at bounding box center [1205, 328] width 23 height 23
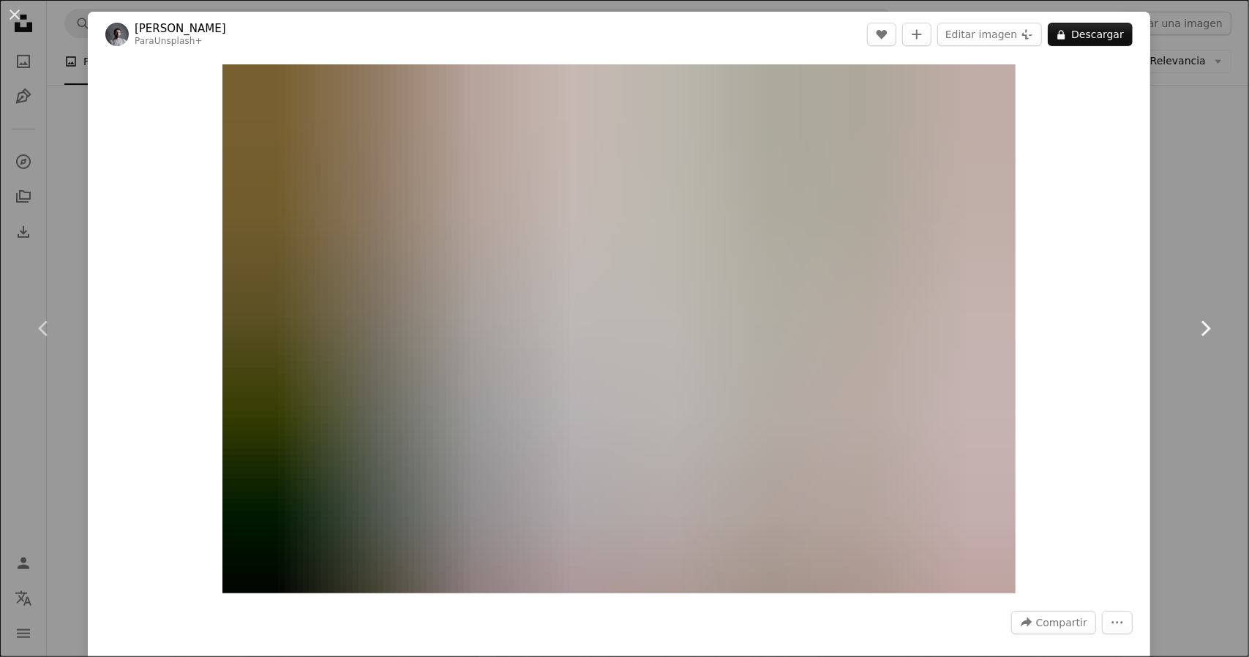
click at [1194, 327] on icon "Chevron right" at bounding box center [1205, 328] width 23 height 23
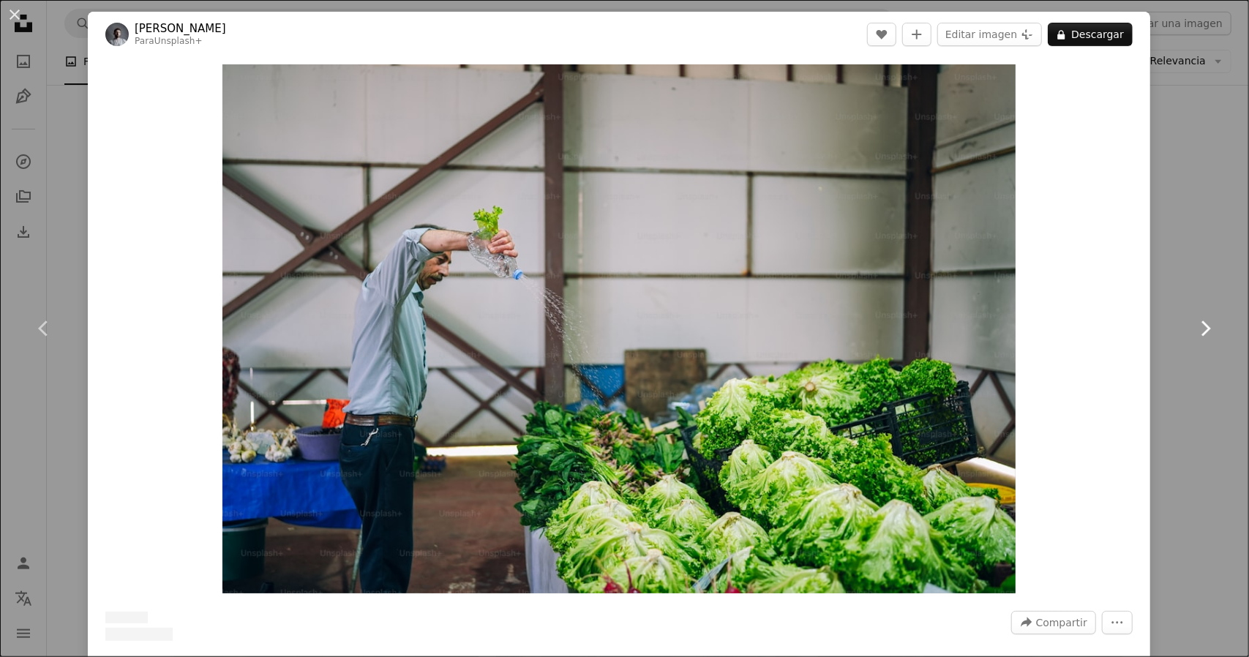
click at [1194, 327] on icon "Chevron right" at bounding box center [1205, 328] width 23 height 23
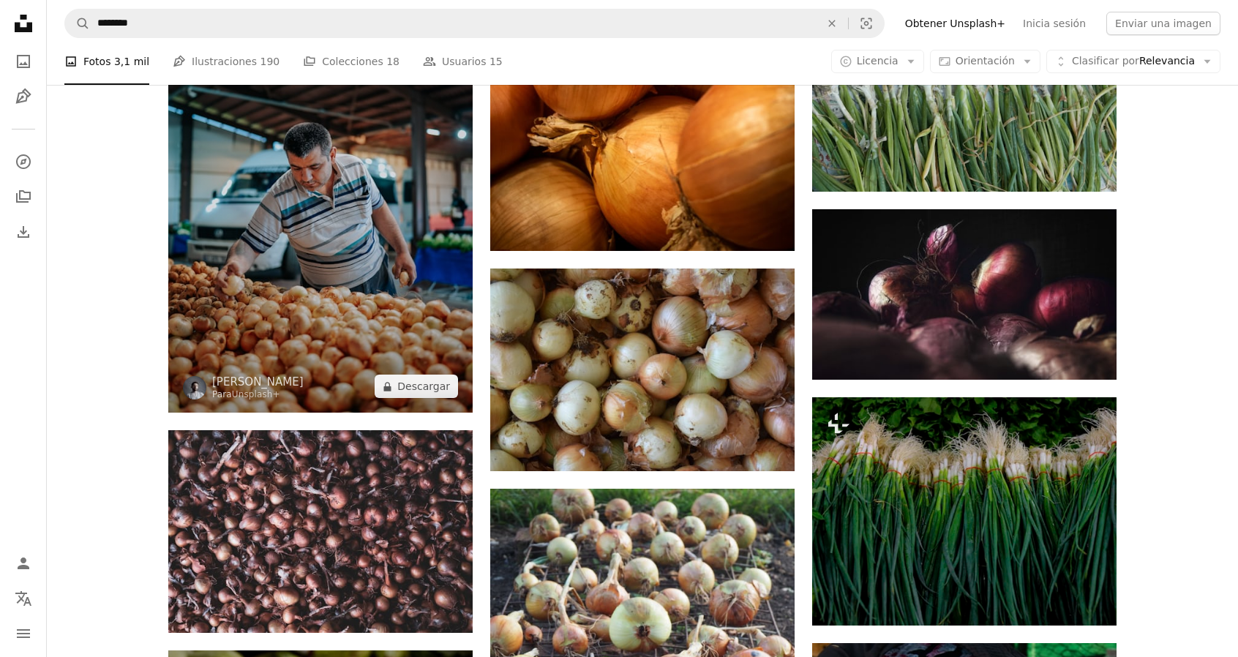
click at [308, 307] on img at bounding box center [320, 184] width 304 height 457
click at [381, 232] on img at bounding box center [320, 184] width 304 height 457
click at [332, 209] on img at bounding box center [320, 184] width 304 height 457
click at [307, 231] on img at bounding box center [320, 184] width 304 height 457
click at [276, 223] on img at bounding box center [320, 184] width 304 height 457
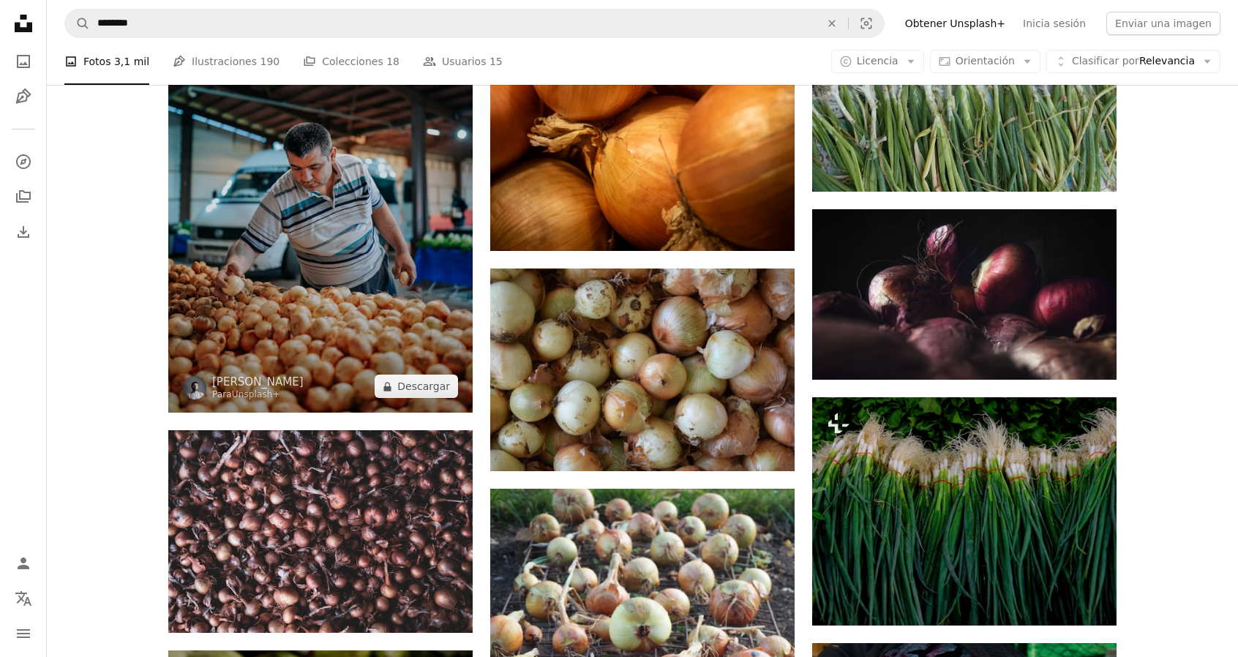
click at [276, 223] on img at bounding box center [320, 184] width 304 height 457
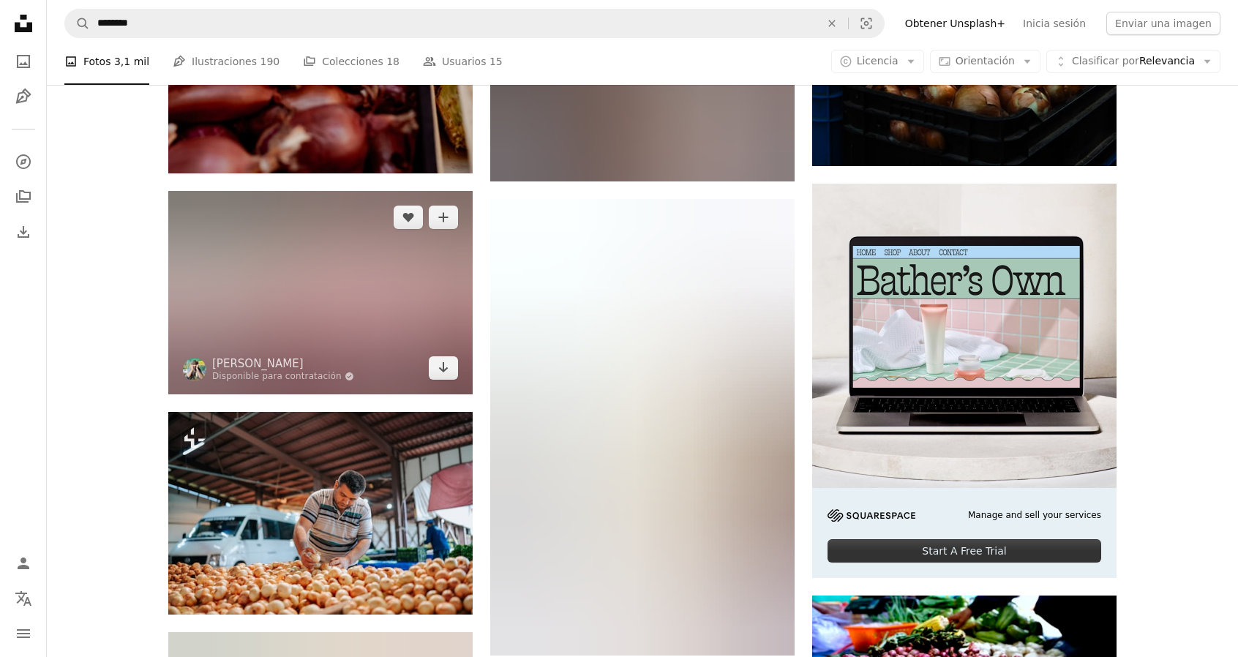
scroll to position [5342, 0]
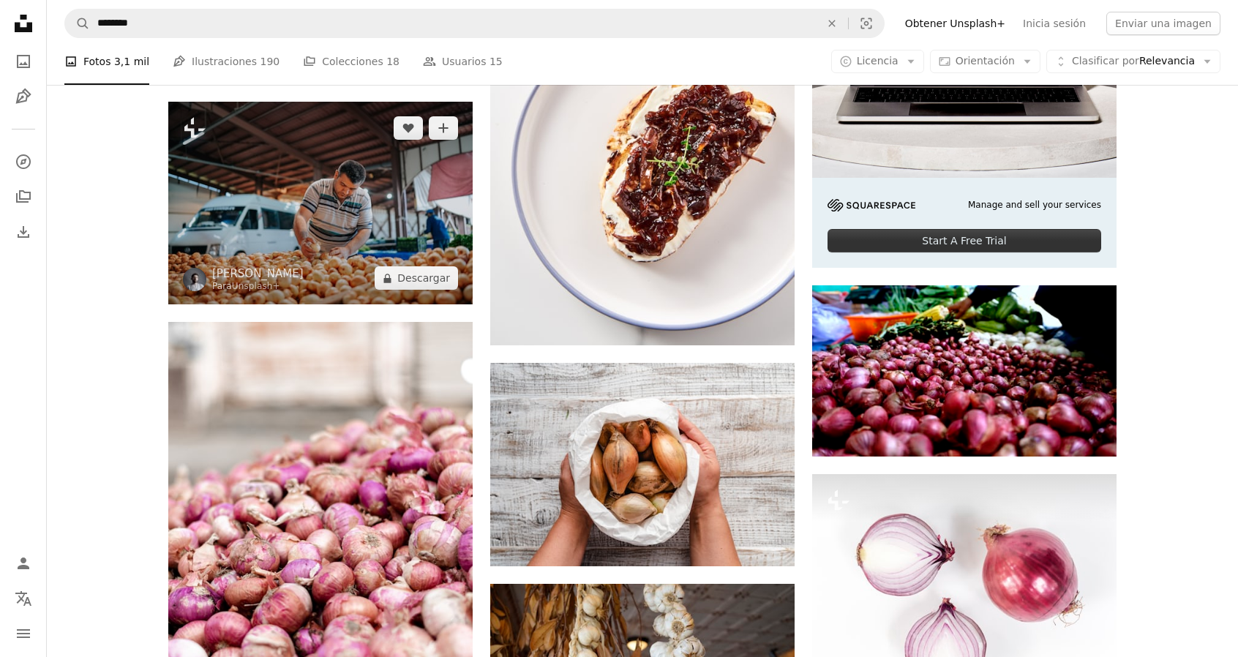
click at [299, 222] on img at bounding box center [320, 203] width 304 height 203
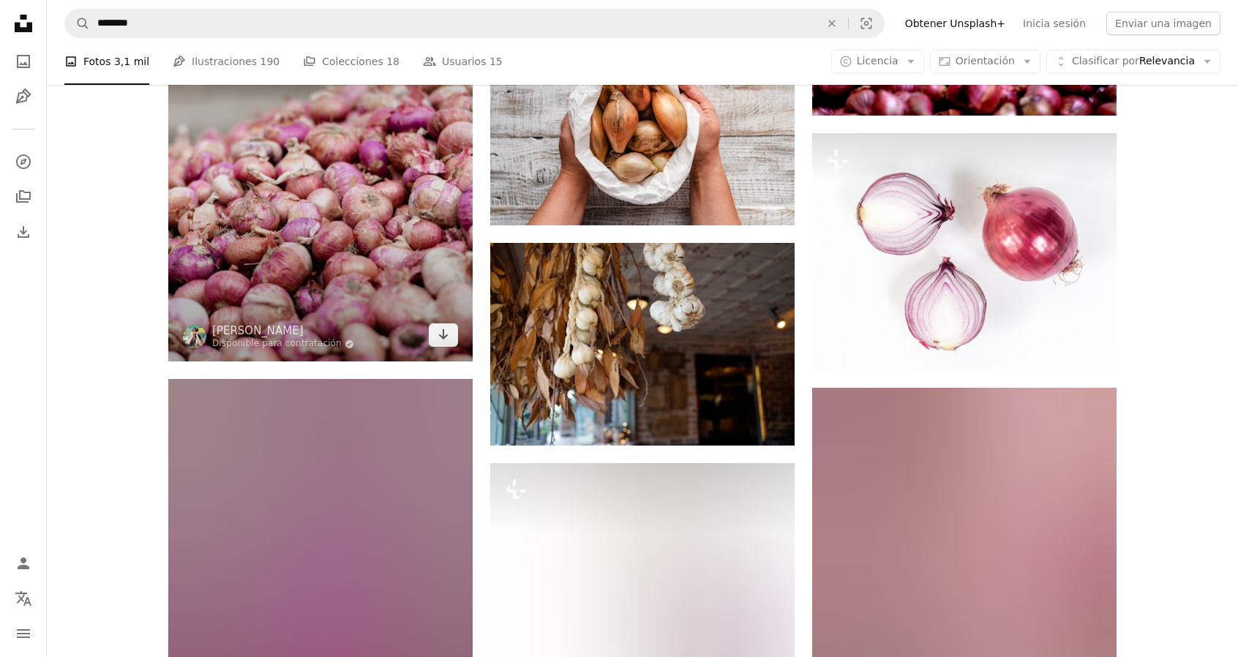
scroll to position [5781, 0]
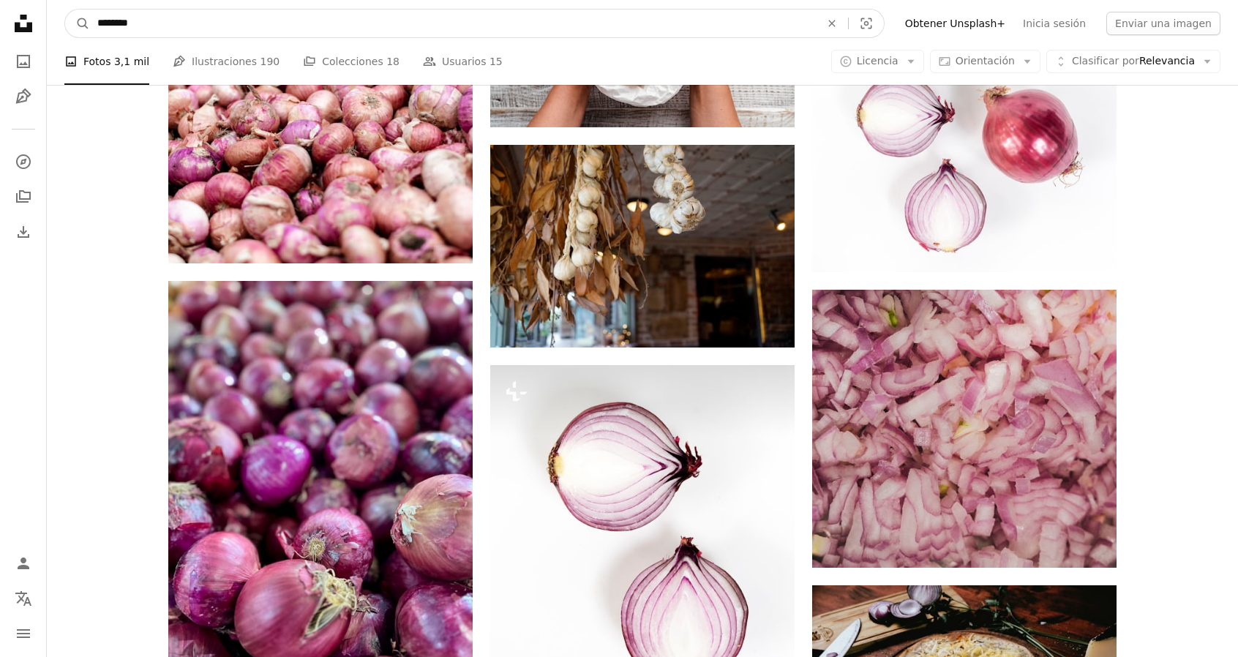
click at [225, 27] on input "********" at bounding box center [453, 24] width 726 height 28
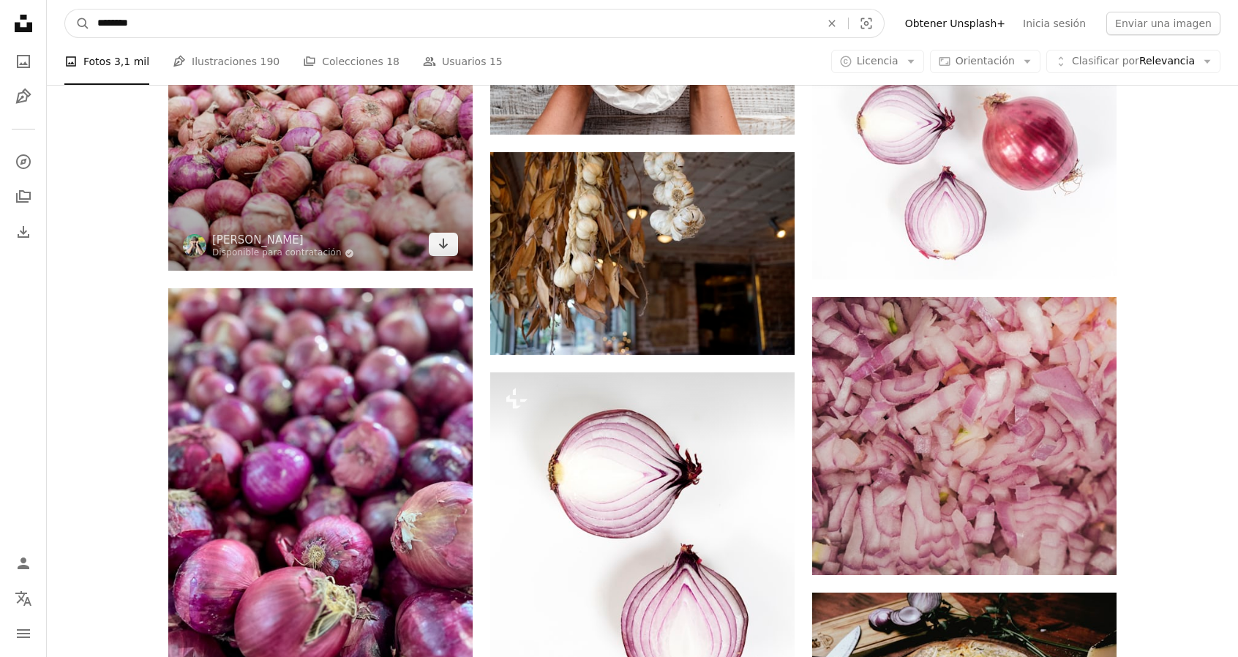
scroll to position [6220, 0]
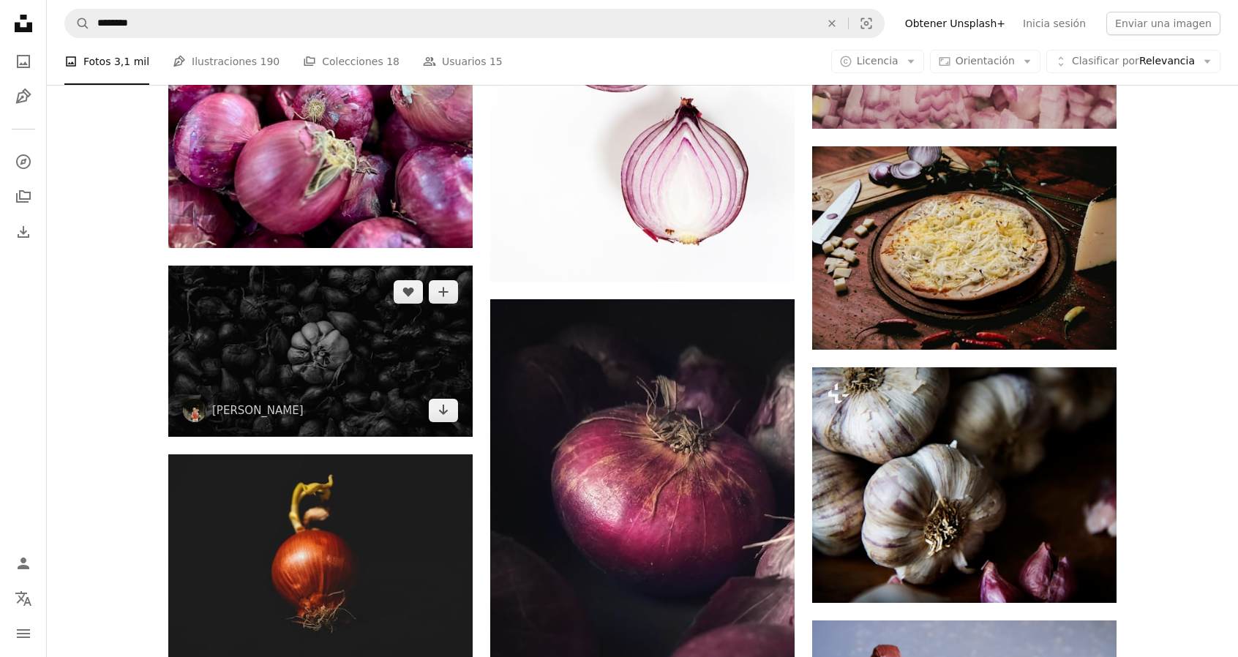
click at [326, 329] on img at bounding box center [320, 351] width 304 height 171
